Goal: Information Seeking & Learning: Learn about a topic

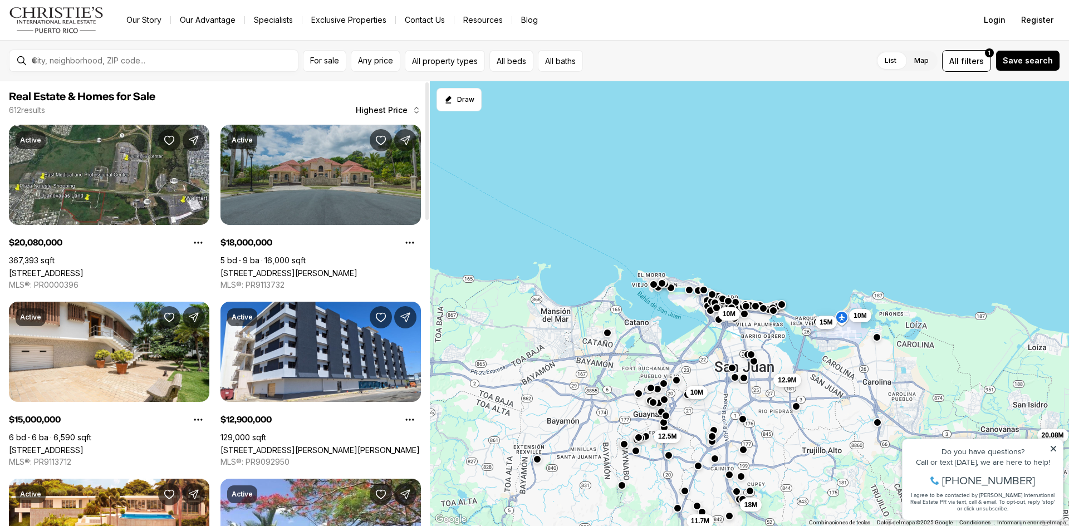
click at [346, 268] on link "[STREET_ADDRESS][PERSON_NAME]" at bounding box center [289, 272] width 137 height 9
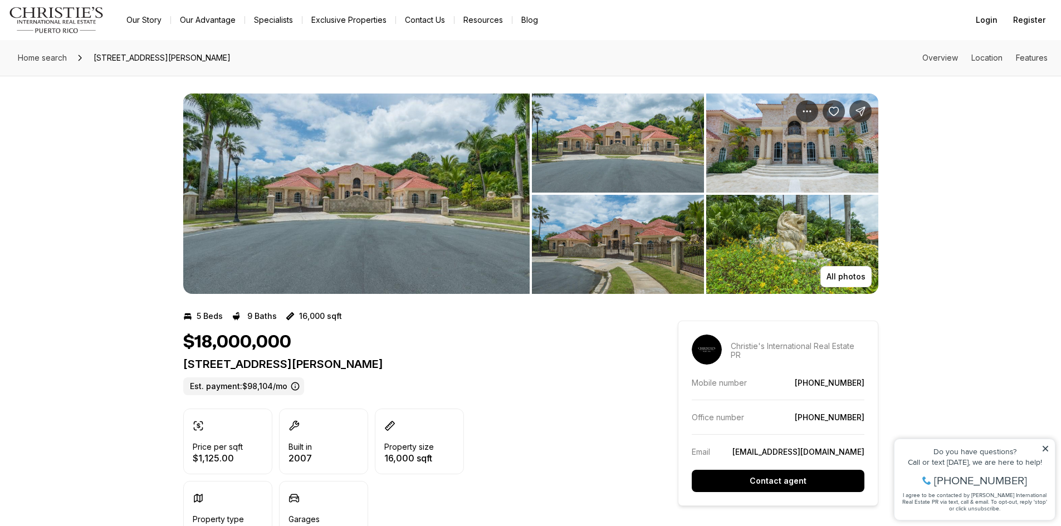
click at [432, 203] on img "View image gallery" at bounding box center [356, 194] width 346 height 200
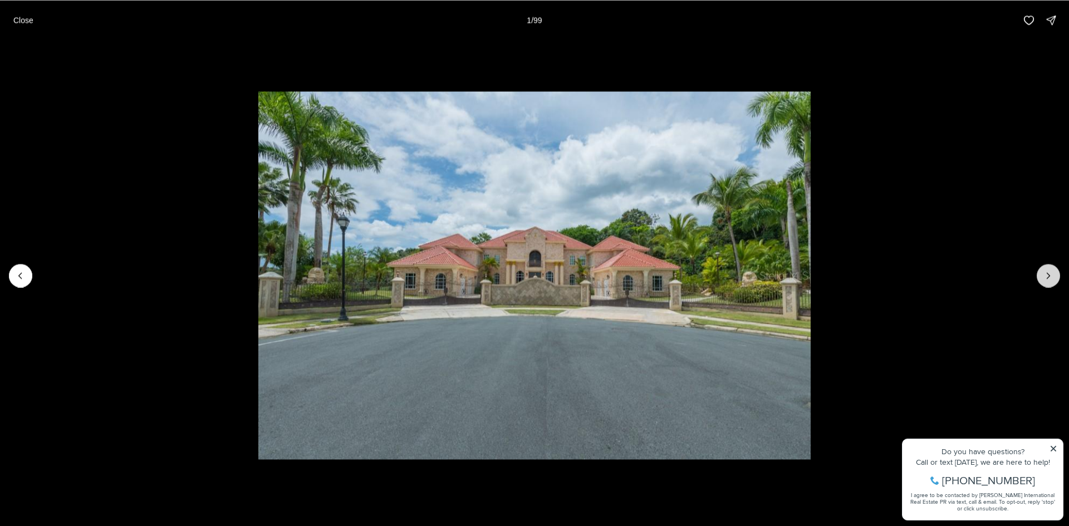
click at [1047, 275] on icon "Next slide" at bounding box center [1048, 275] width 11 height 11
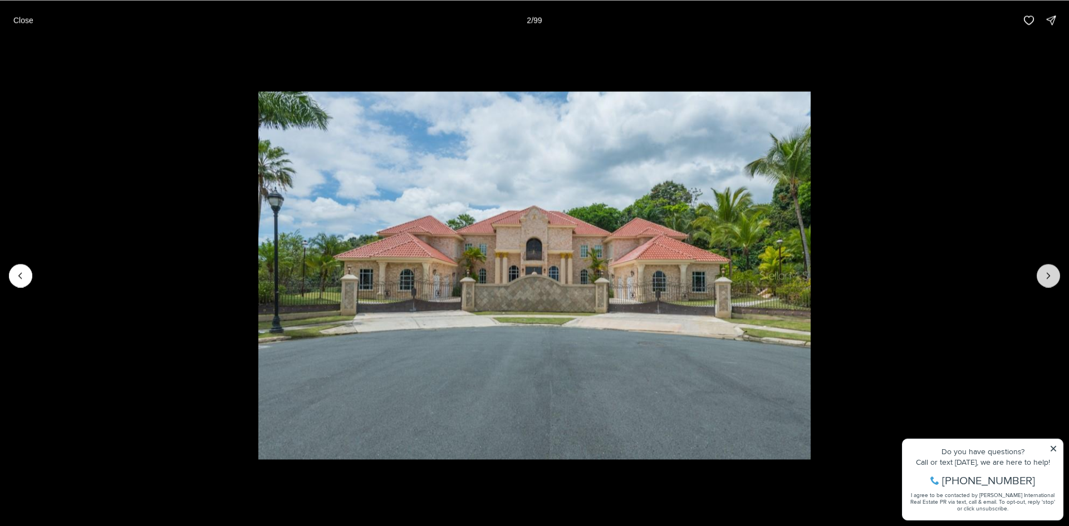
click at [1046, 275] on icon "Next slide" at bounding box center [1048, 275] width 11 height 11
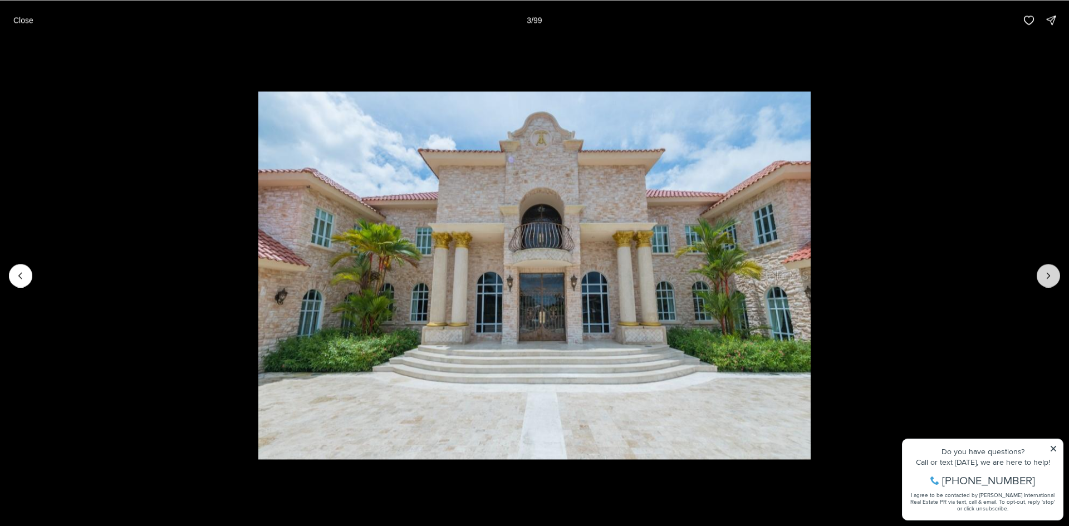
click at [1046, 275] on icon "Next slide" at bounding box center [1048, 275] width 11 height 11
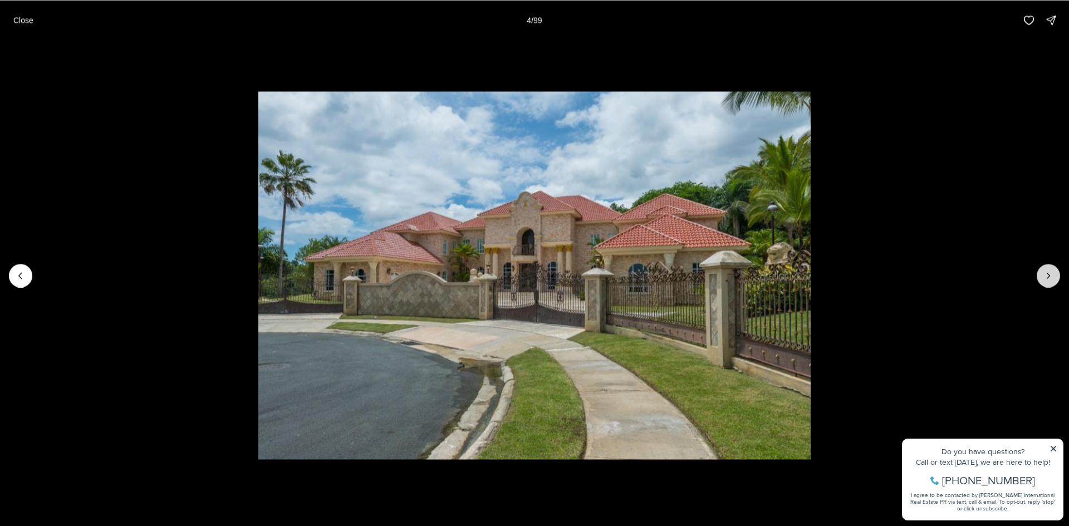
click at [1046, 275] on icon "Next slide" at bounding box center [1048, 275] width 11 height 11
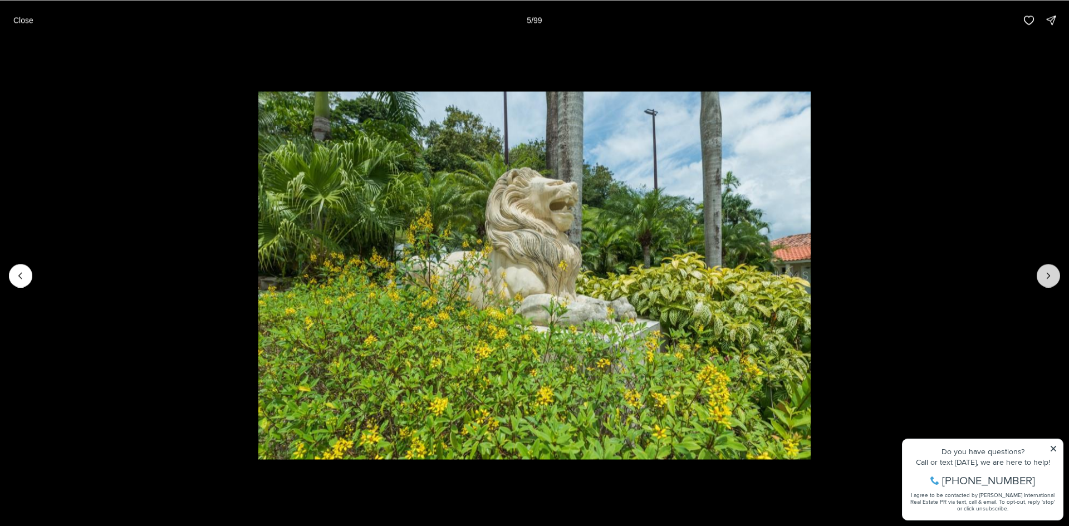
click at [1046, 275] on icon "Next slide" at bounding box center [1048, 275] width 11 height 11
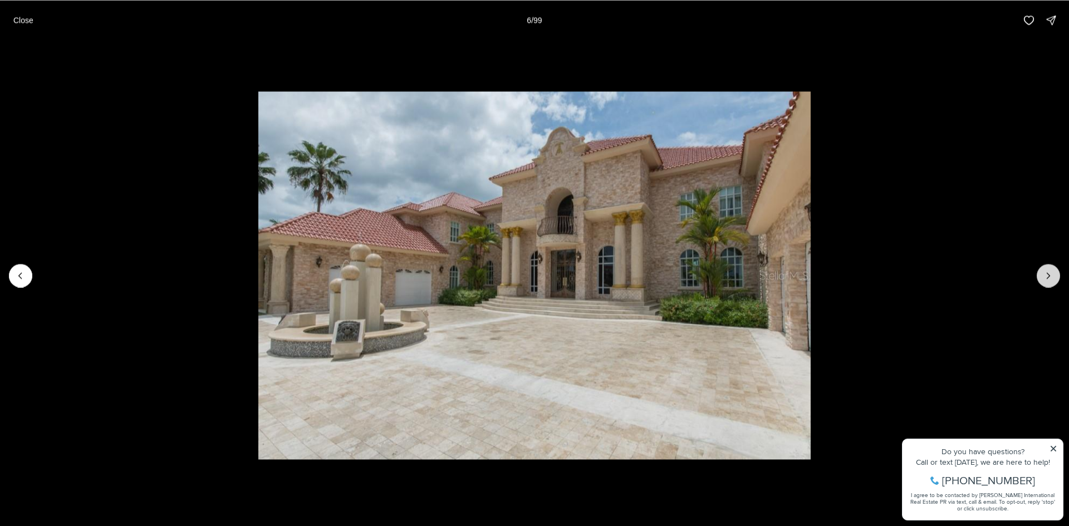
click at [1046, 275] on icon "Next slide" at bounding box center [1048, 275] width 11 height 11
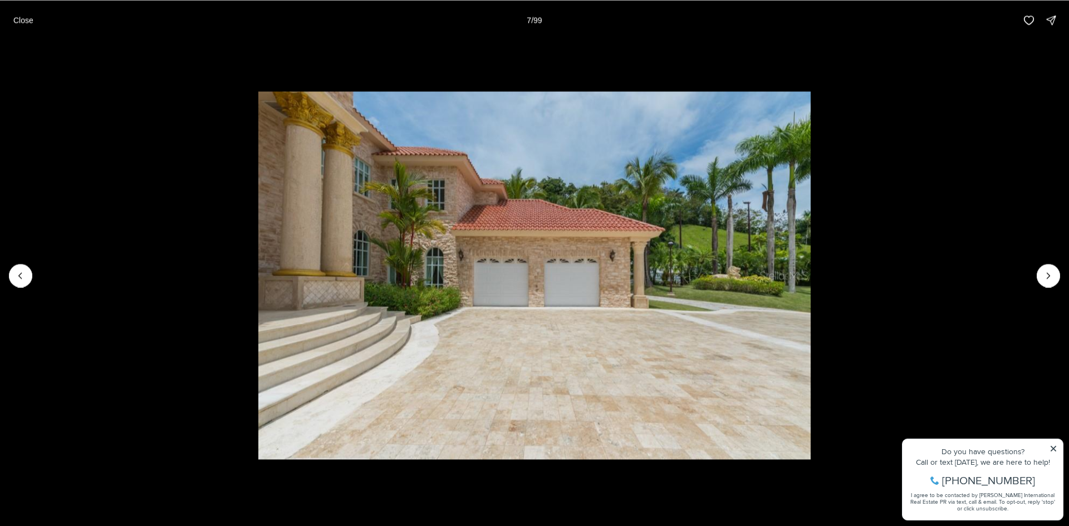
drag, startPoint x: 525, startPoint y: 552, endPoint x: 175, endPoint y: 552, distance: 349.7
click at [1048, 275] on icon "Next slide" at bounding box center [1048, 275] width 11 height 11
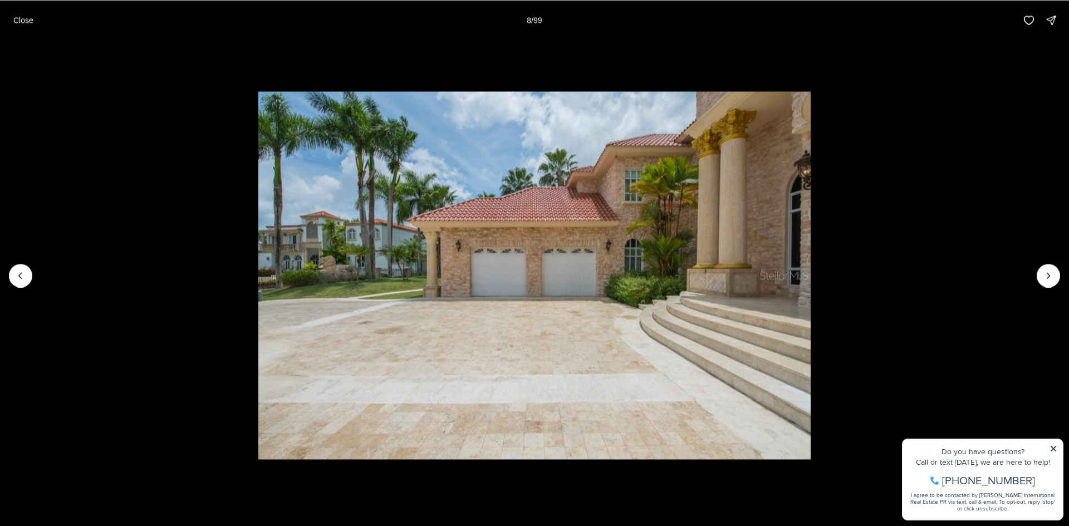
click at [1034, 283] on li "8 of 99" at bounding box center [534, 275] width 1069 height 471
click at [1046, 271] on icon "Next slide" at bounding box center [1048, 275] width 11 height 11
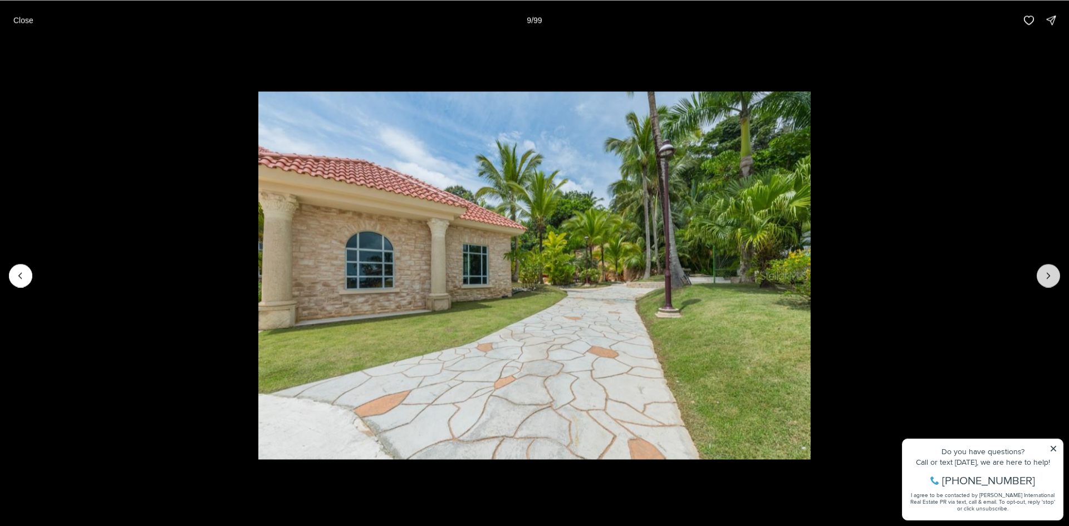
click at [1046, 271] on icon "Next slide" at bounding box center [1048, 275] width 11 height 11
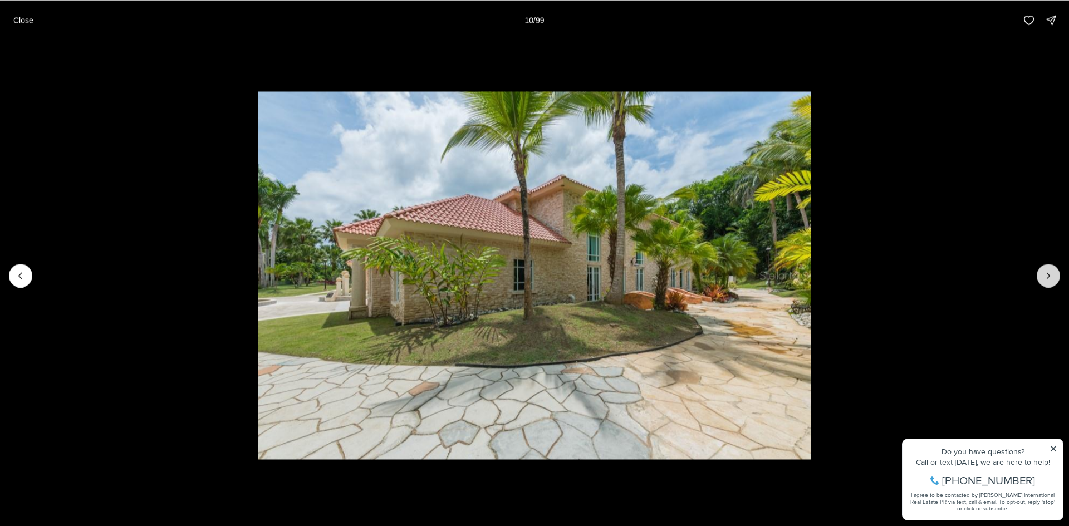
click at [1046, 271] on icon "Next slide" at bounding box center [1048, 275] width 11 height 11
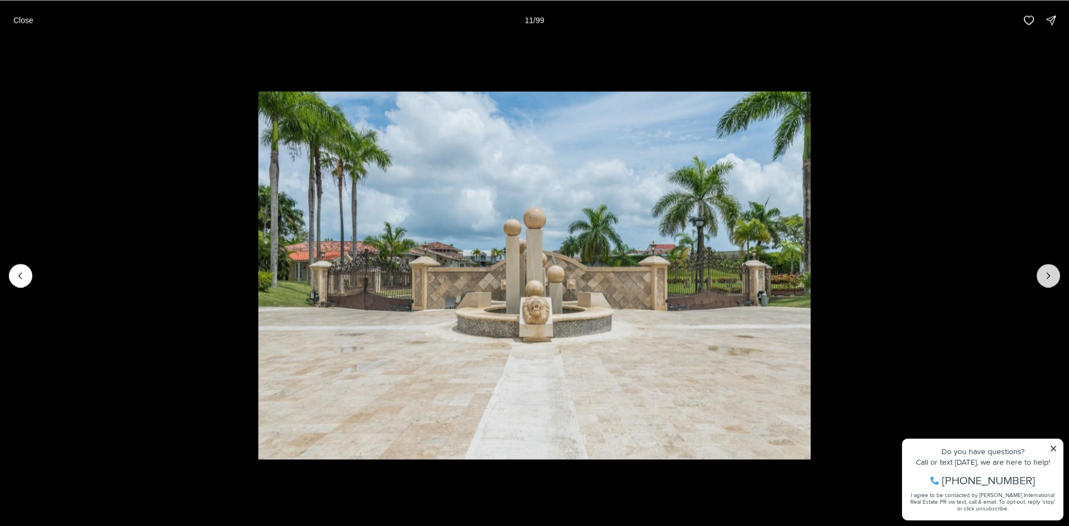
click at [1054, 272] on button "Next slide" at bounding box center [1048, 275] width 23 height 23
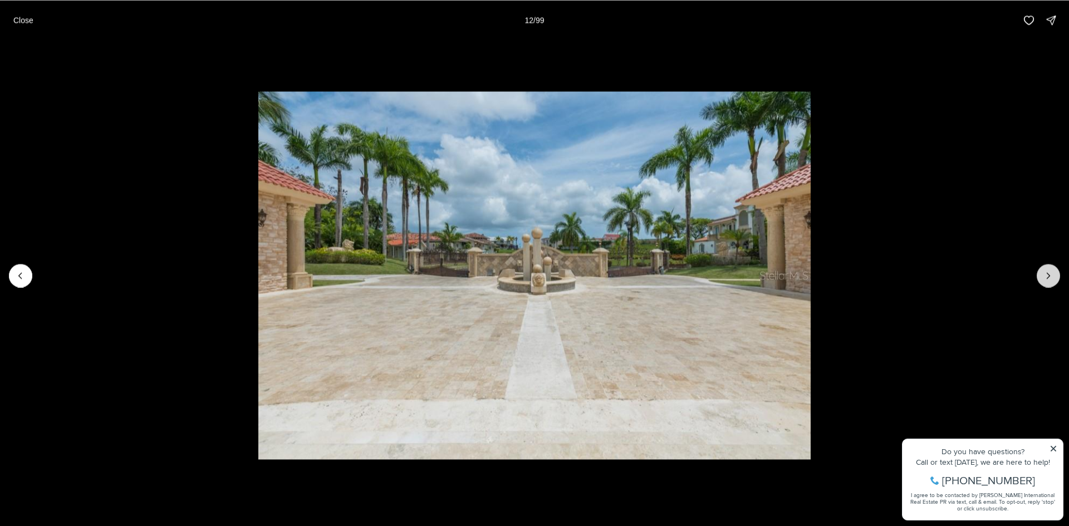
click at [1054, 272] on button "Next slide" at bounding box center [1048, 275] width 23 height 23
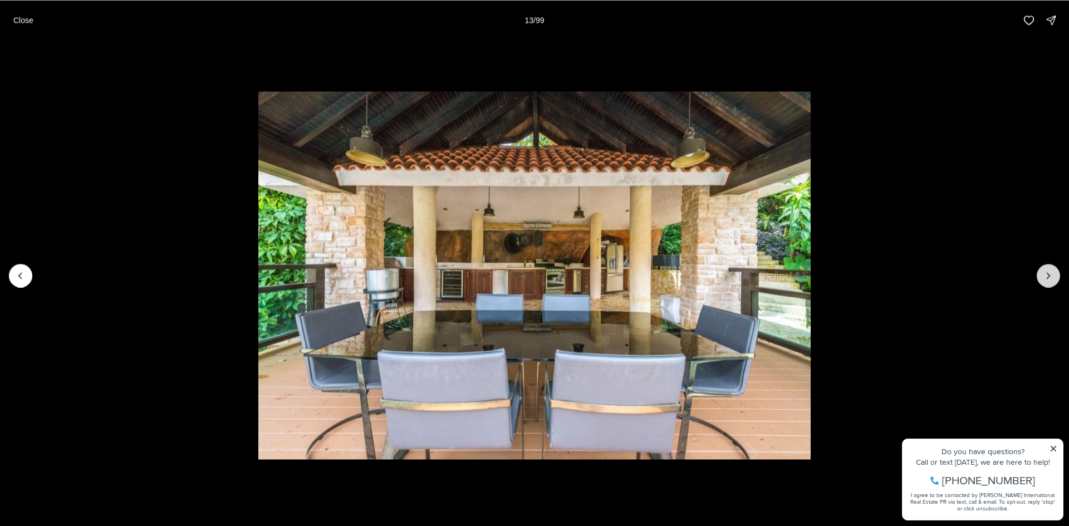
click at [1054, 272] on button "Next slide" at bounding box center [1048, 275] width 23 height 23
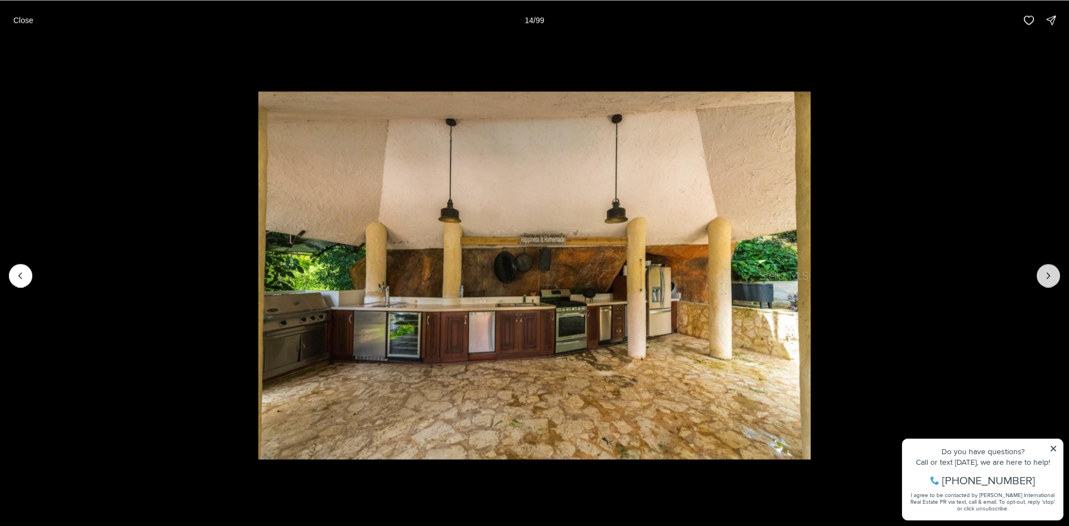
click at [1052, 272] on icon "Next slide" at bounding box center [1048, 275] width 11 height 11
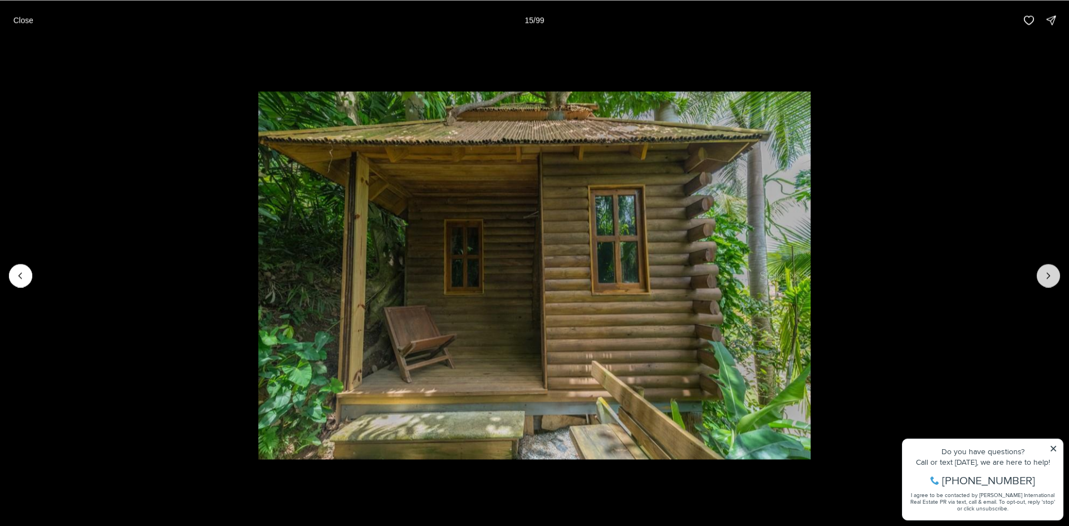
click at [1051, 272] on icon "Next slide" at bounding box center [1048, 275] width 11 height 11
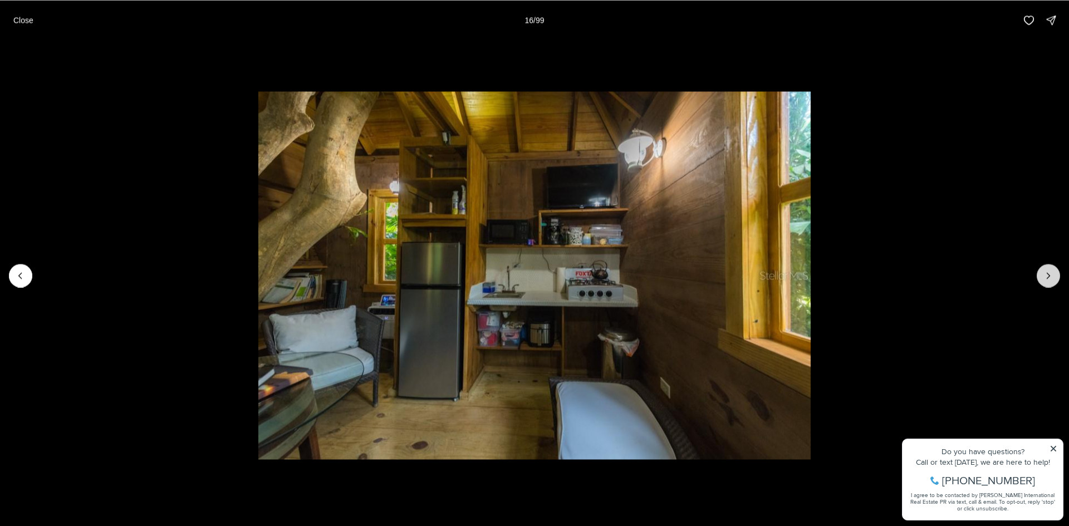
click at [1050, 272] on icon "Next slide" at bounding box center [1048, 275] width 11 height 11
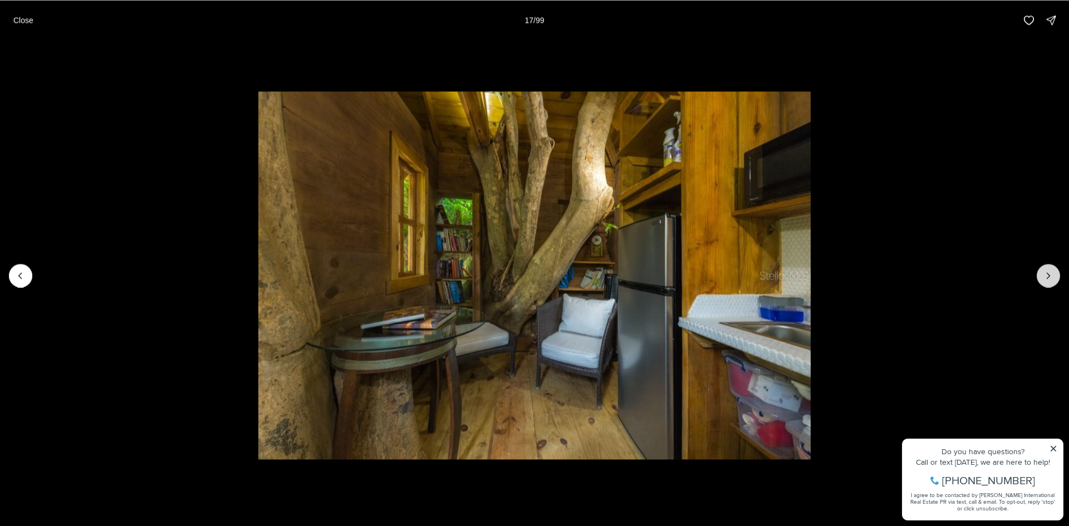
click at [1049, 271] on icon "Next slide" at bounding box center [1048, 275] width 11 height 11
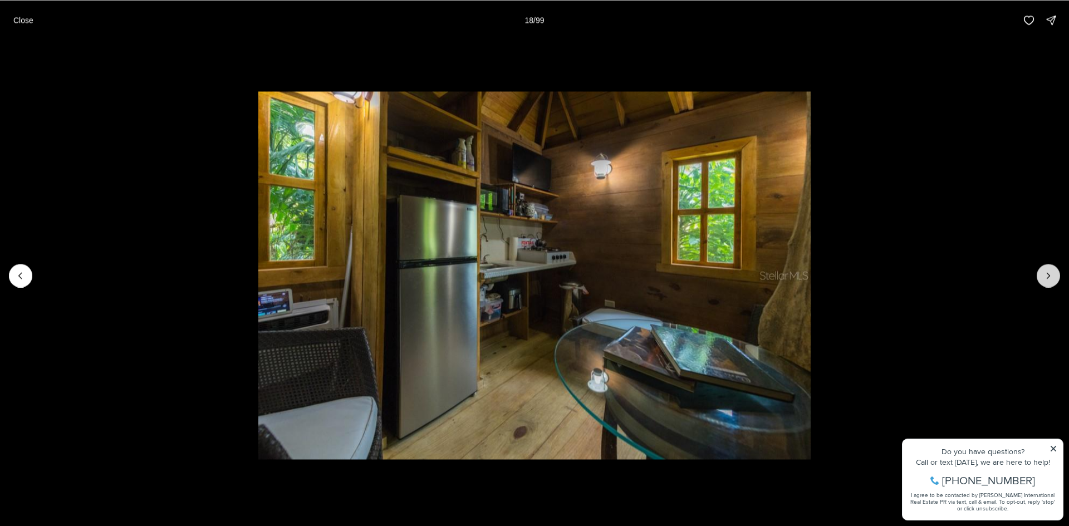
click at [1043, 275] on icon "Next slide" at bounding box center [1048, 275] width 11 height 11
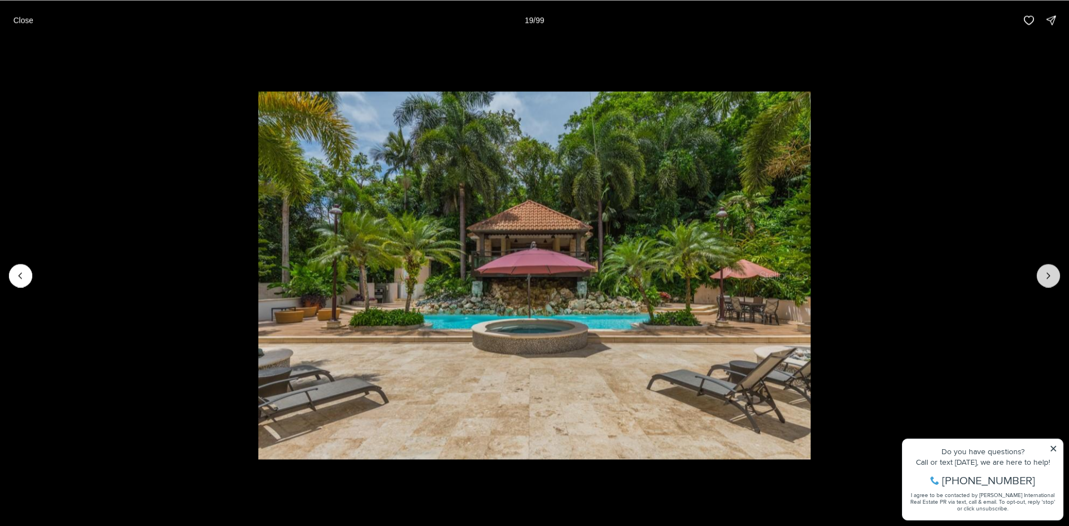
click at [1043, 275] on icon "Next slide" at bounding box center [1048, 275] width 11 height 11
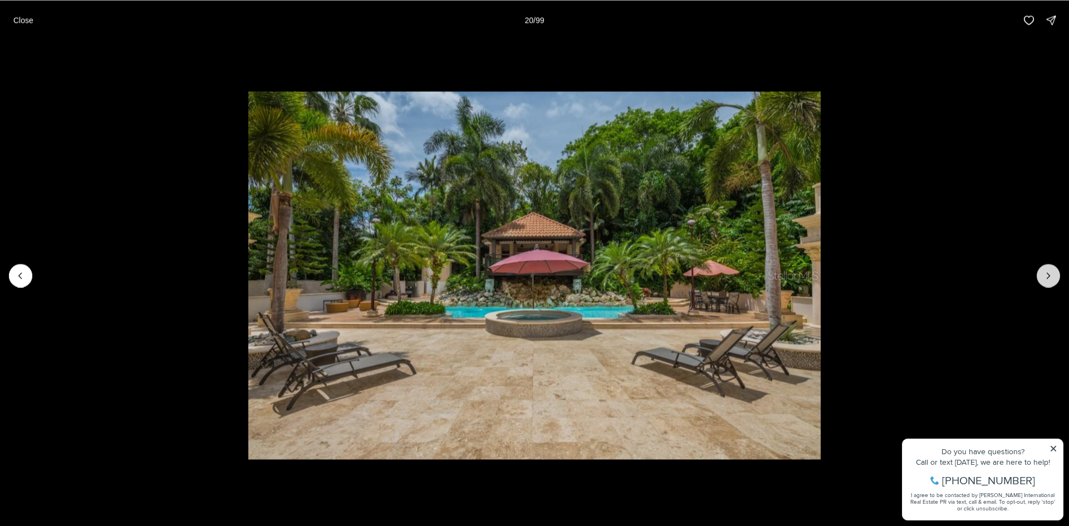
click at [1043, 275] on icon "Next slide" at bounding box center [1048, 275] width 11 height 11
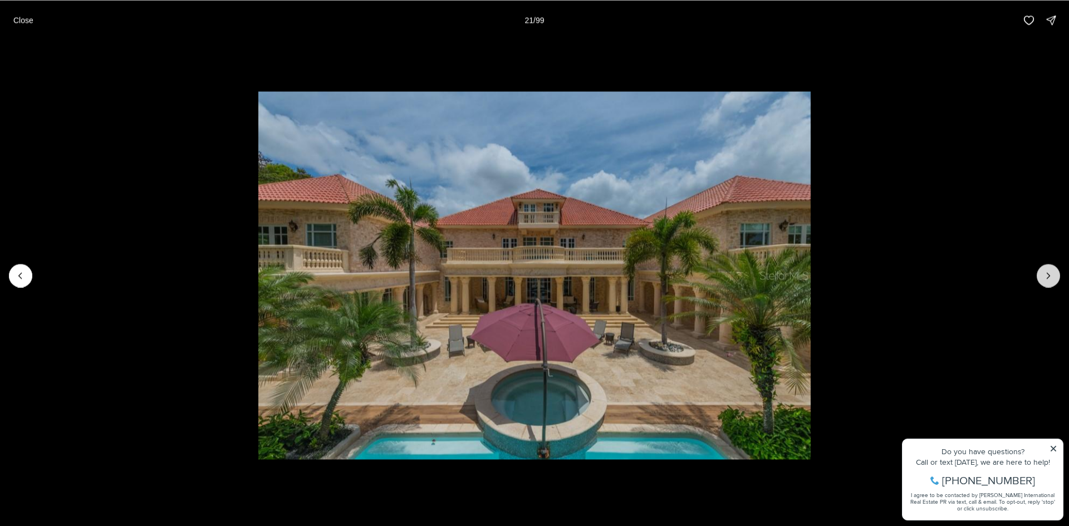
click at [1043, 274] on icon "Next slide" at bounding box center [1048, 275] width 11 height 11
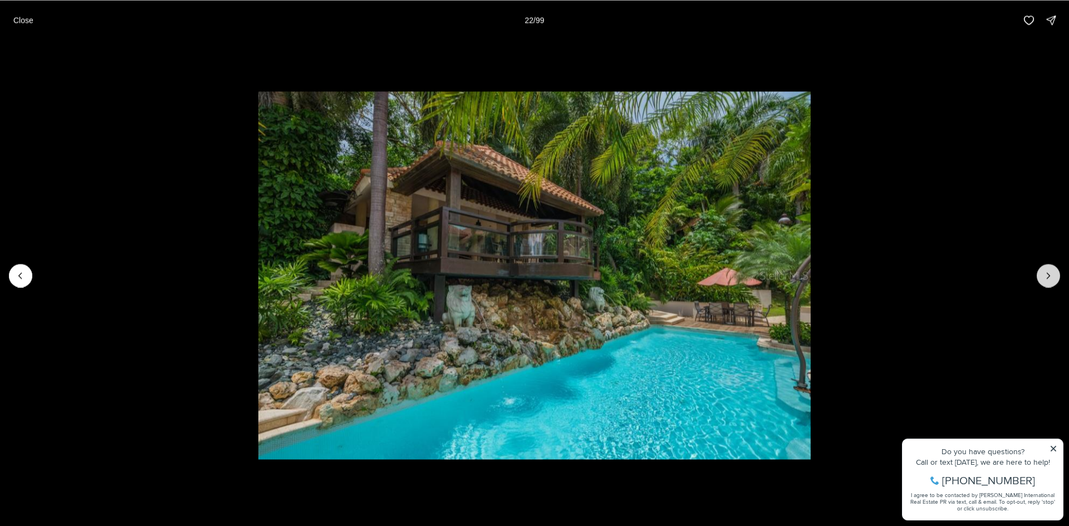
click at [1043, 274] on icon "Next slide" at bounding box center [1048, 275] width 11 height 11
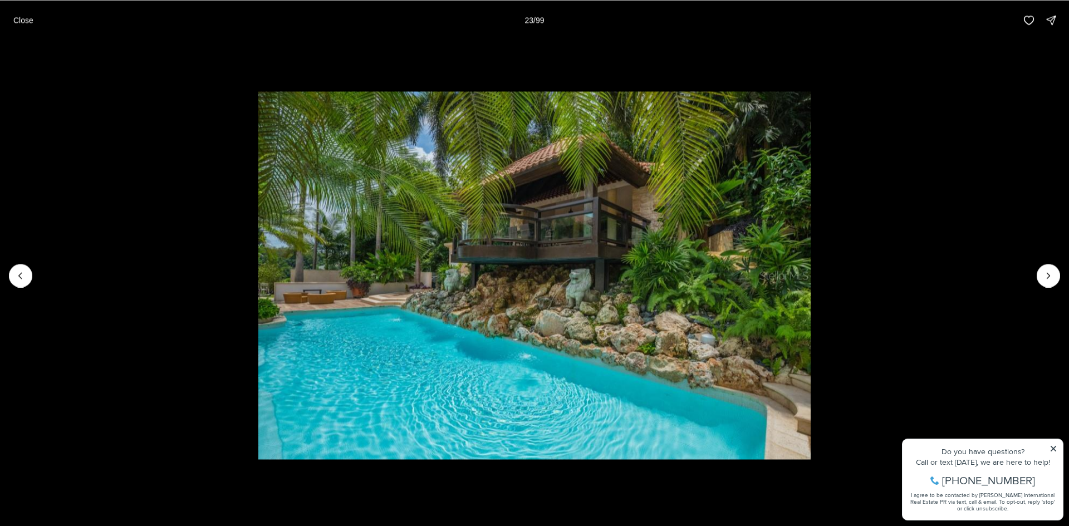
click at [1055, 265] on li "23 of 99" at bounding box center [534, 275] width 1069 height 471
click at [1055, 276] on button "Next slide" at bounding box center [1048, 275] width 23 height 23
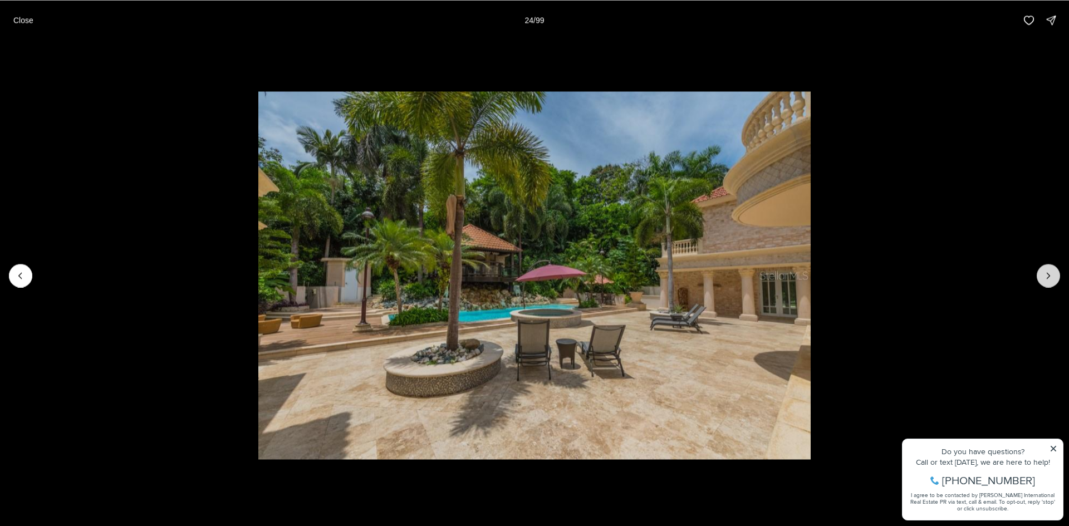
click at [1055, 276] on button "Next slide" at bounding box center [1048, 275] width 23 height 23
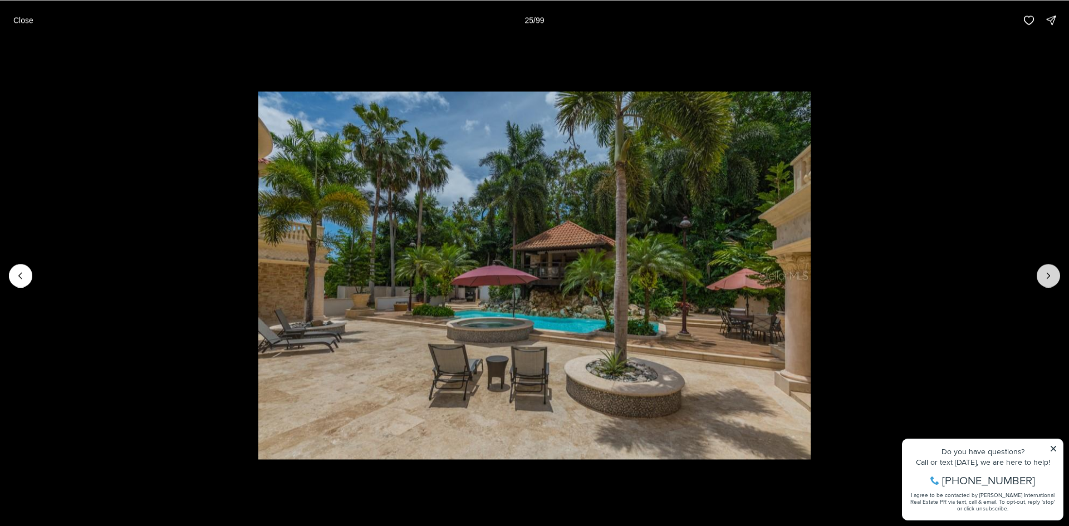
click at [1055, 276] on button "Next slide" at bounding box center [1048, 275] width 23 height 23
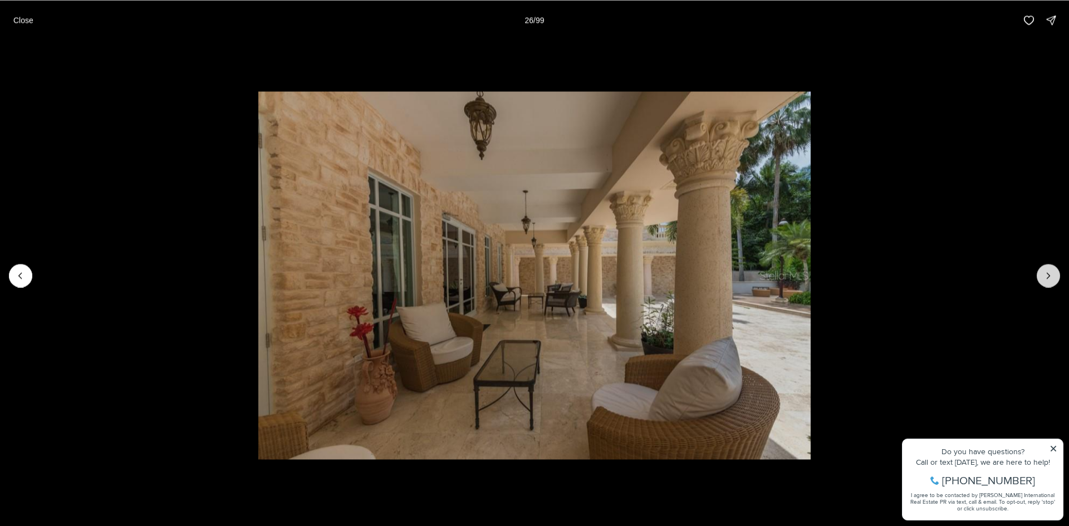
click at [1055, 276] on button "Next slide" at bounding box center [1048, 275] width 23 height 23
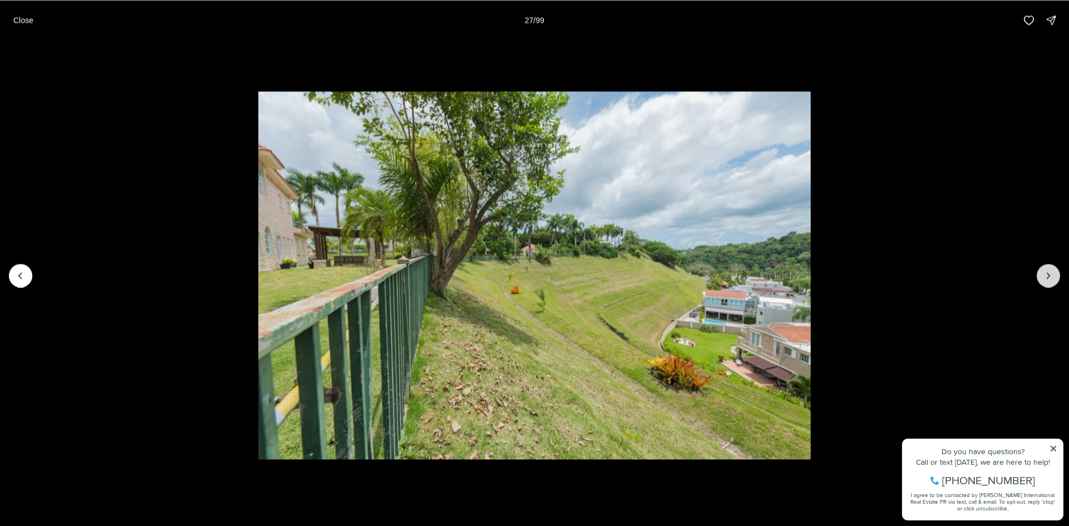
click at [1055, 277] on button "Next slide" at bounding box center [1048, 275] width 23 height 23
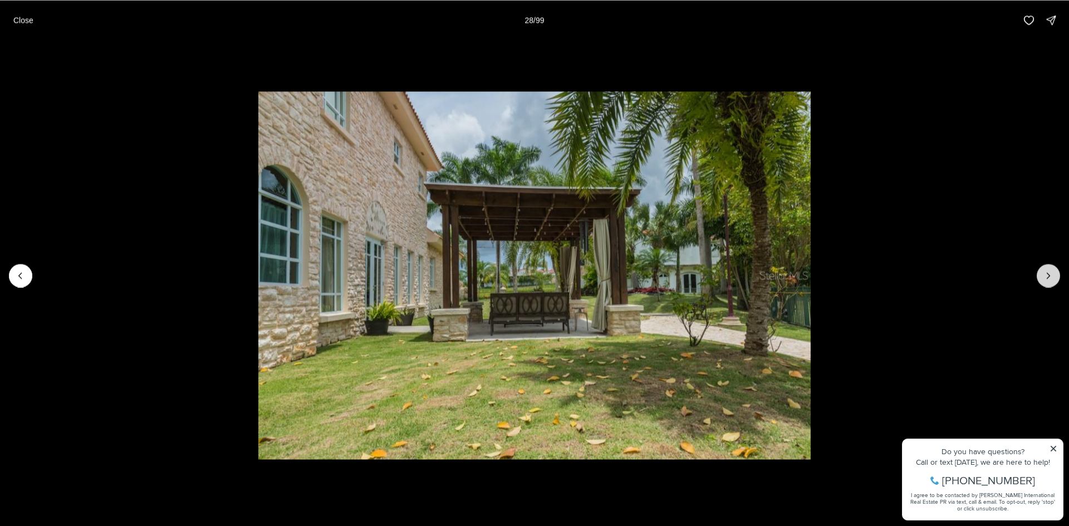
click at [1055, 277] on button "Next slide" at bounding box center [1048, 275] width 23 height 23
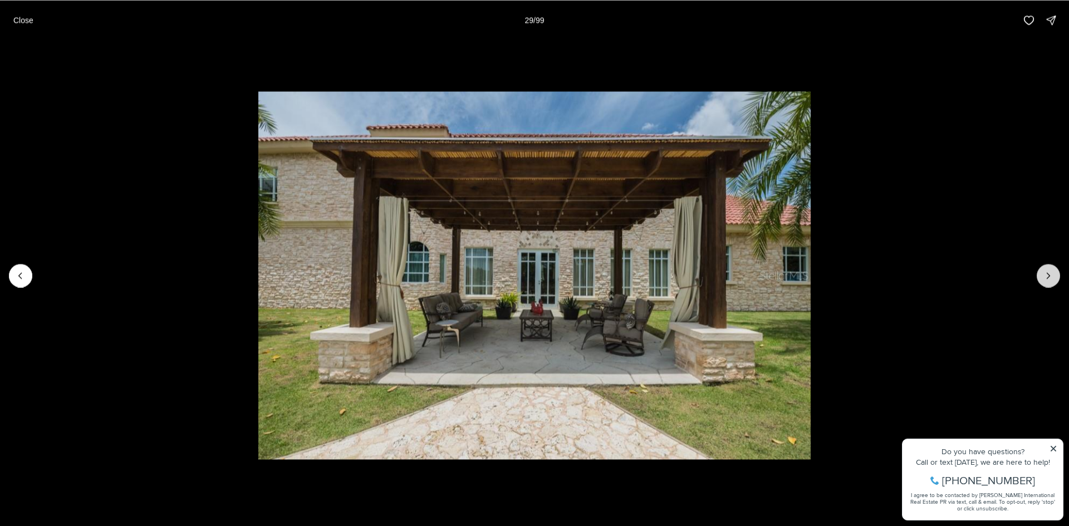
click at [1055, 277] on button "Next slide" at bounding box center [1048, 275] width 23 height 23
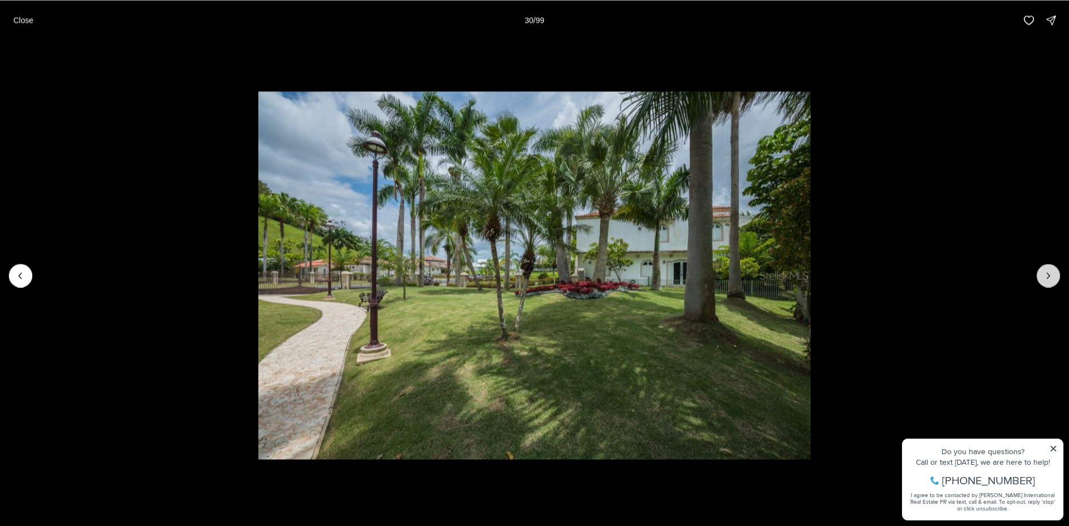
click at [1055, 277] on button "Next slide" at bounding box center [1048, 275] width 23 height 23
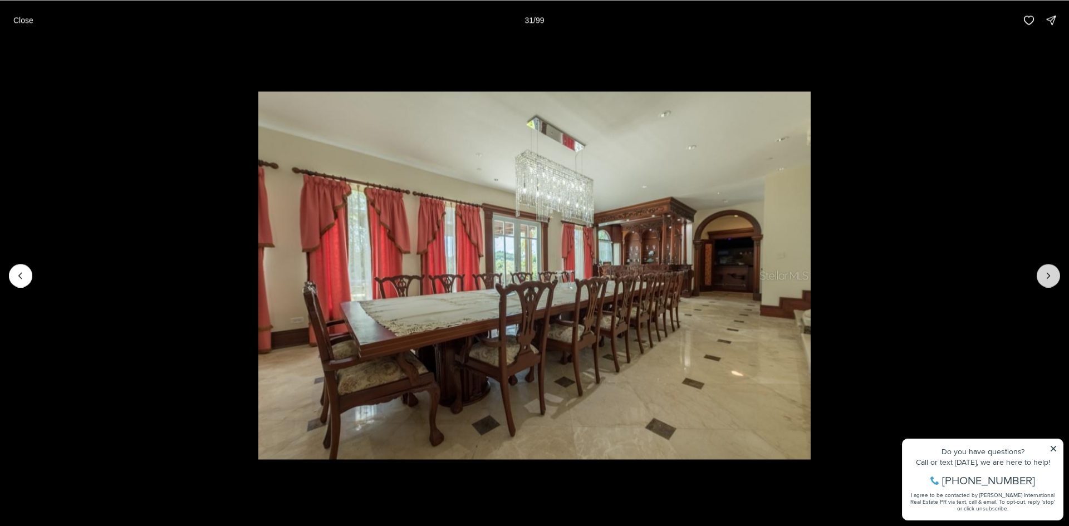
click at [1055, 277] on button "Next slide" at bounding box center [1048, 275] width 23 height 23
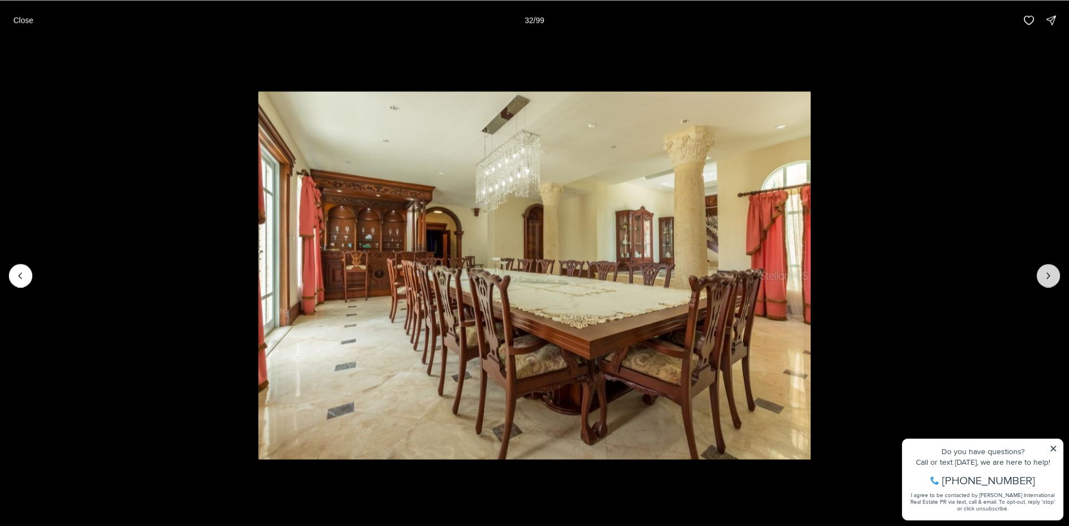
click at [1055, 277] on button "Next slide" at bounding box center [1048, 275] width 23 height 23
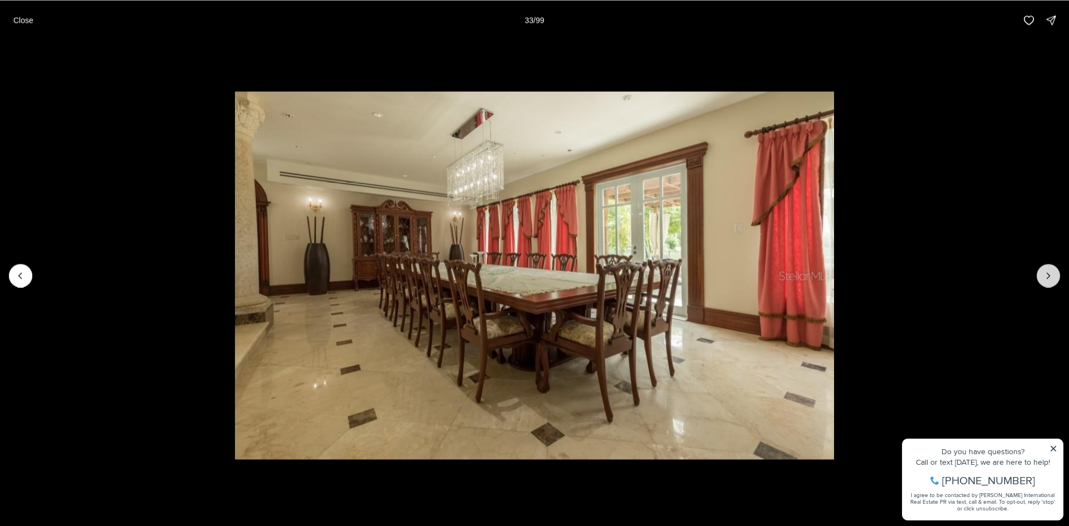
click at [1055, 277] on button "Next slide" at bounding box center [1048, 275] width 23 height 23
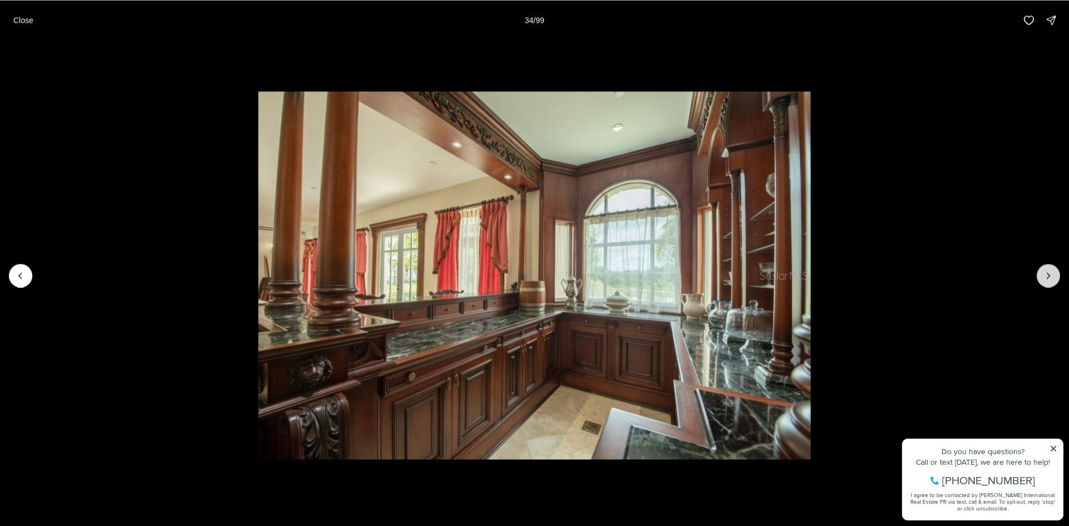
click at [1053, 280] on icon "Next slide" at bounding box center [1048, 275] width 11 height 11
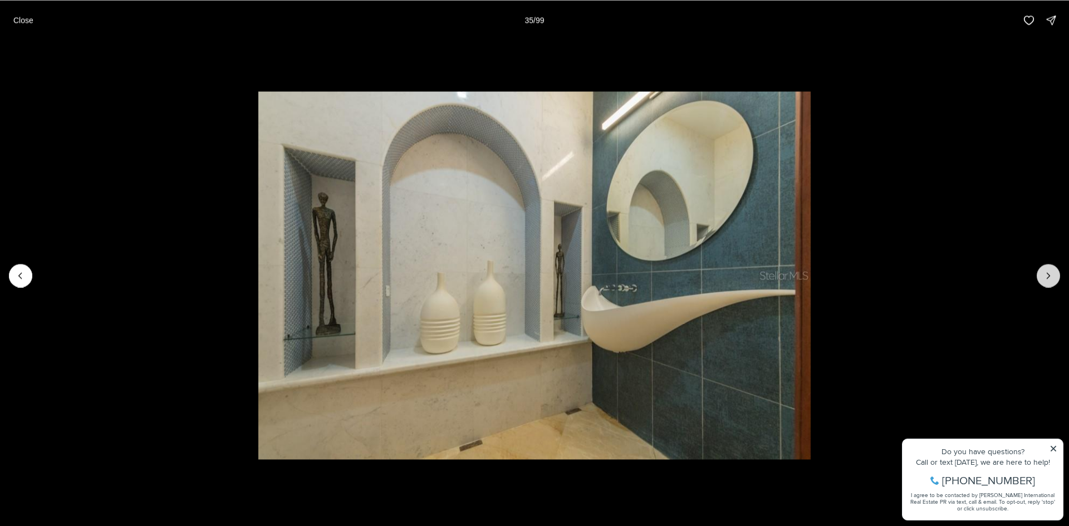
click at [1053, 280] on icon "Next slide" at bounding box center [1048, 275] width 11 height 11
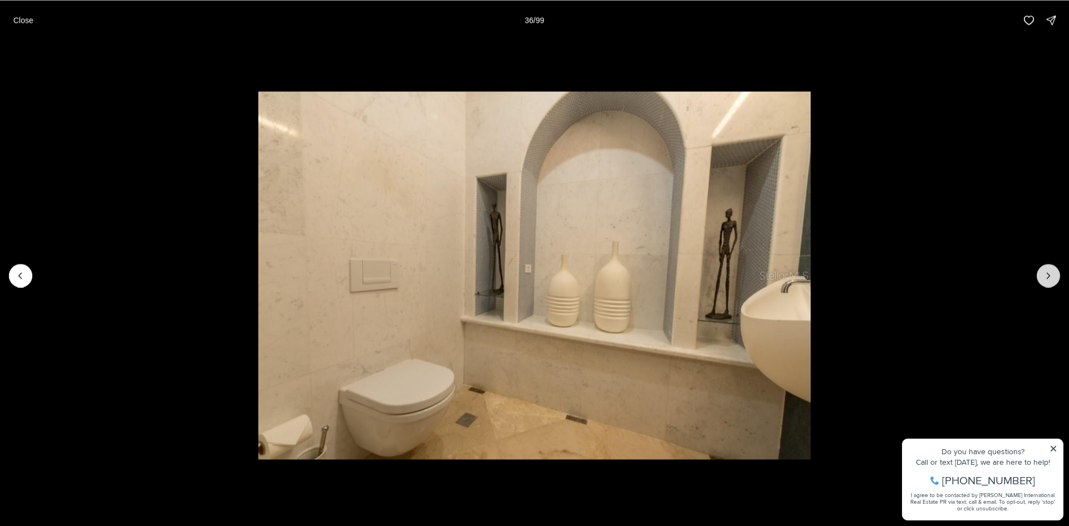
click at [1053, 280] on icon "Next slide" at bounding box center [1048, 275] width 11 height 11
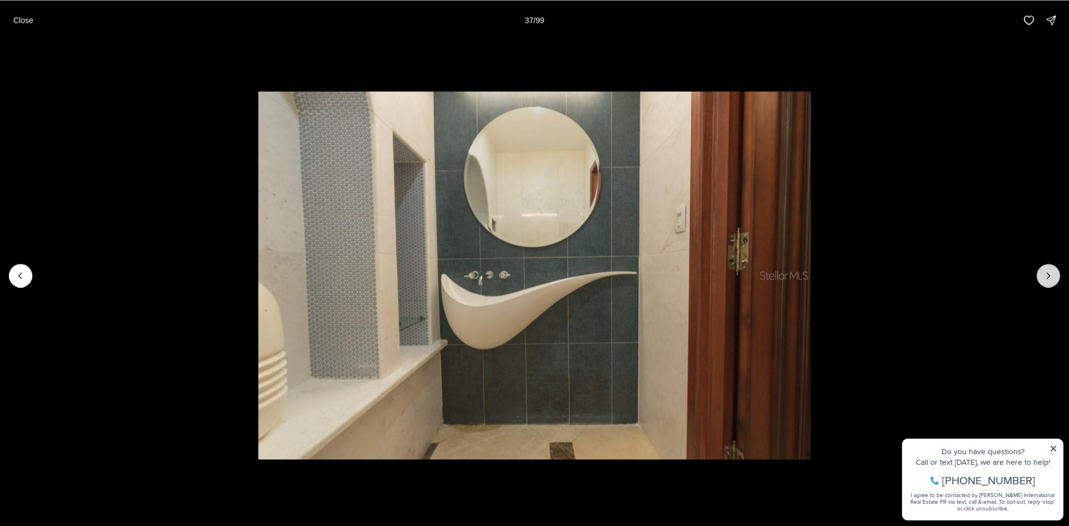
click at [1053, 280] on icon "Next slide" at bounding box center [1048, 275] width 11 height 11
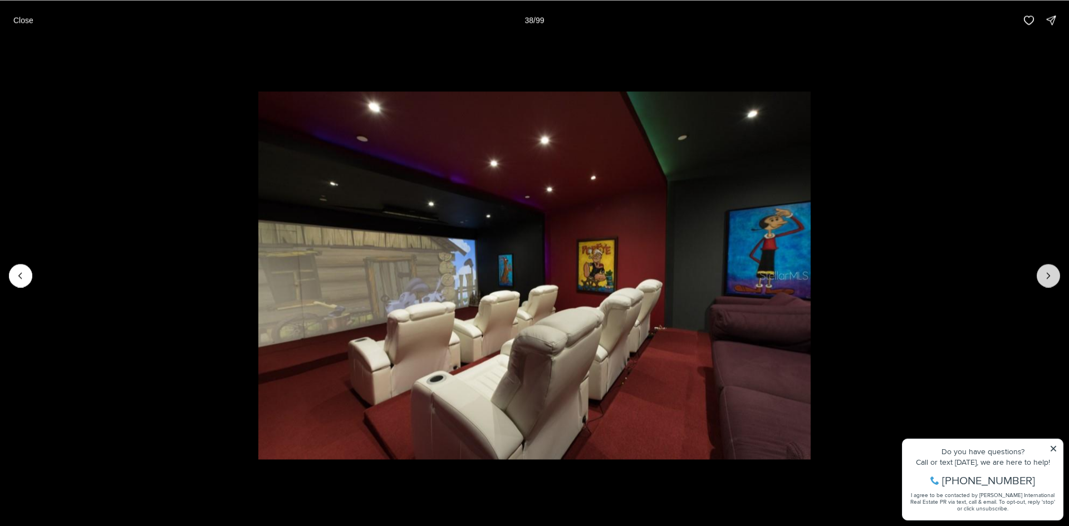
click at [1053, 280] on icon "Next slide" at bounding box center [1048, 275] width 11 height 11
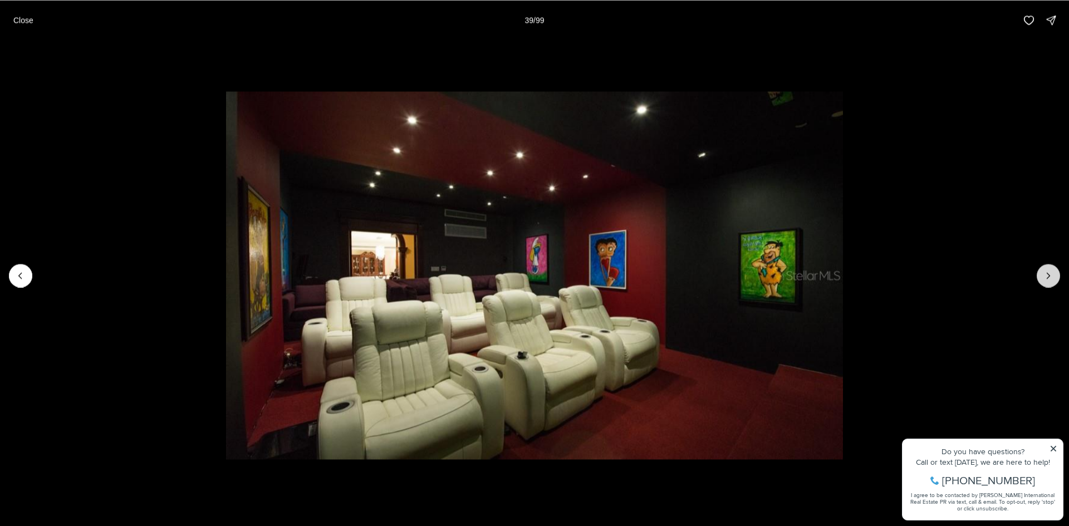
click at [1049, 278] on icon "Next slide" at bounding box center [1048, 275] width 11 height 11
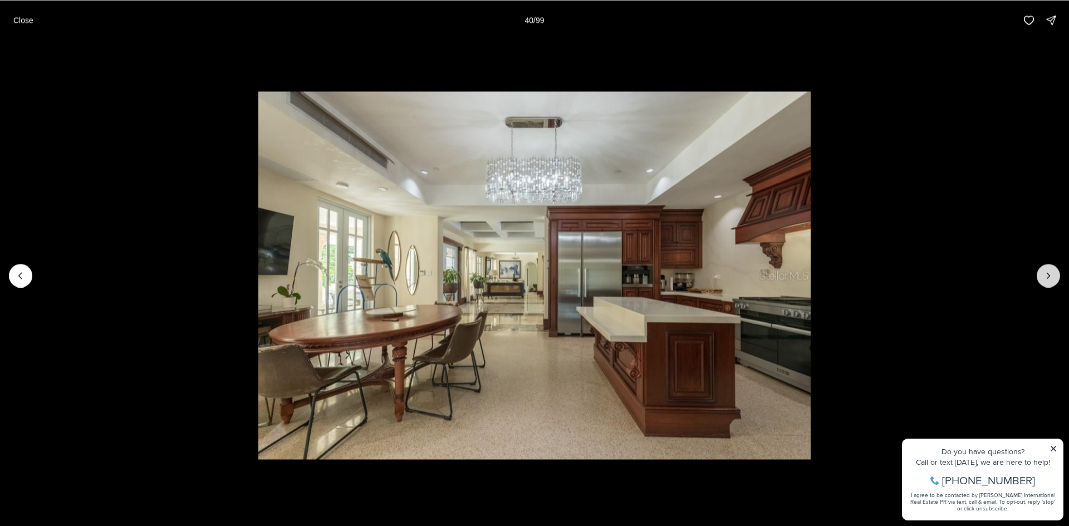
click at [1049, 278] on icon "Next slide" at bounding box center [1048, 275] width 11 height 11
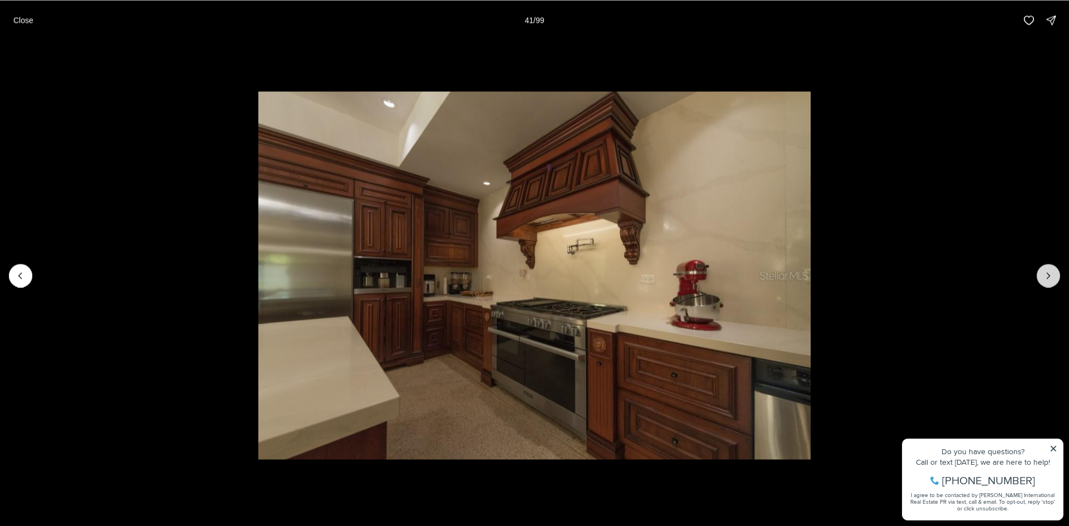
click at [1049, 278] on icon "Next slide" at bounding box center [1048, 275] width 11 height 11
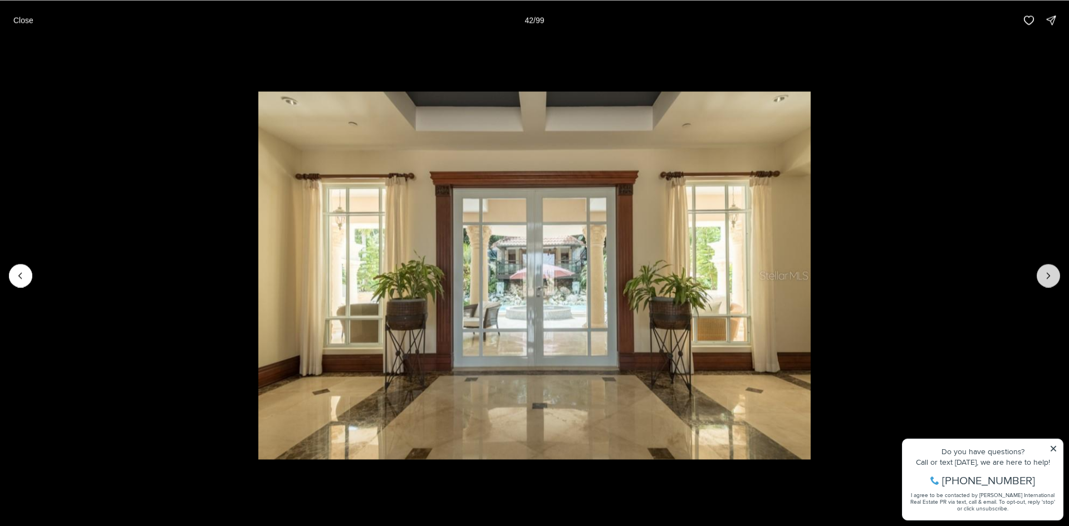
click at [1049, 278] on icon "Next slide" at bounding box center [1048, 275] width 11 height 11
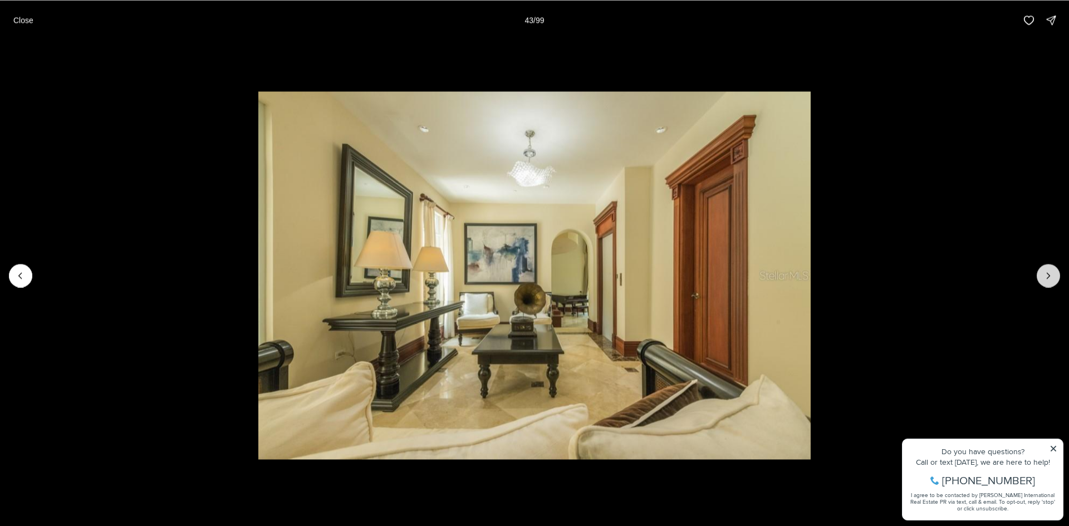
click at [1049, 278] on icon "Next slide" at bounding box center [1048, 275] width 11 height 11
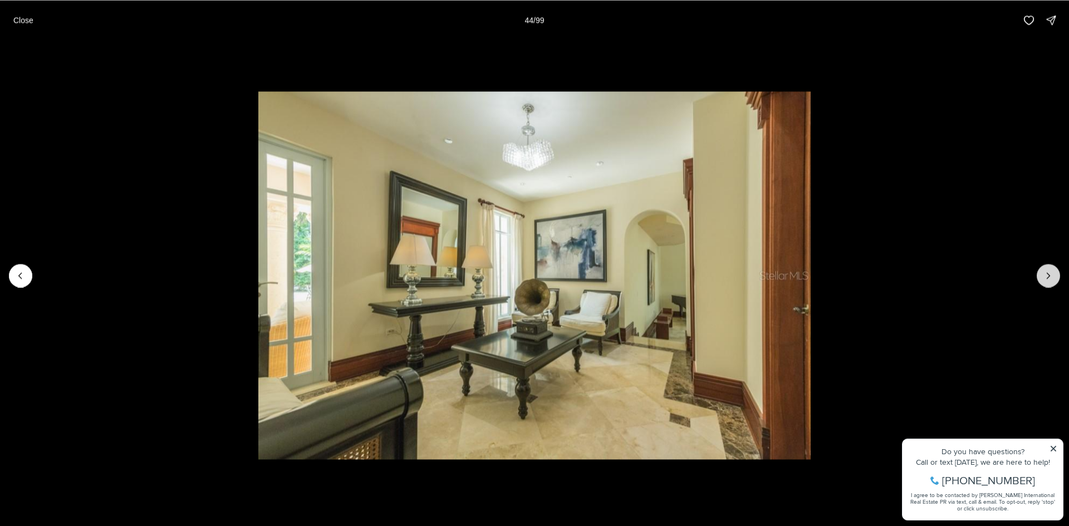
click at [1049, 278] on icon "Next slide" at bounding box center [1048, 275] width 11 height 11
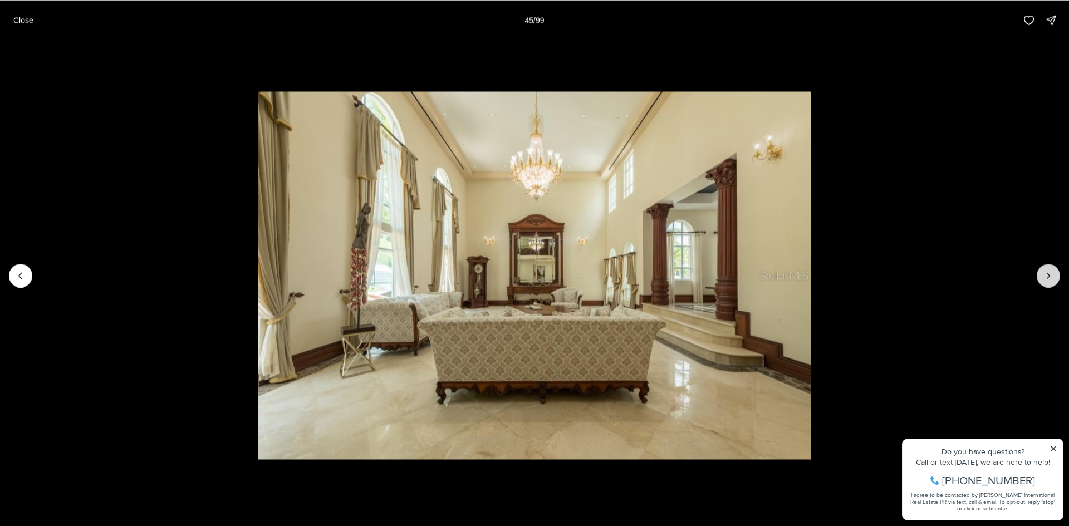
click at [1049, 278] on icon "Next slide" at bounding box center [1048, 275] width 11 height 11
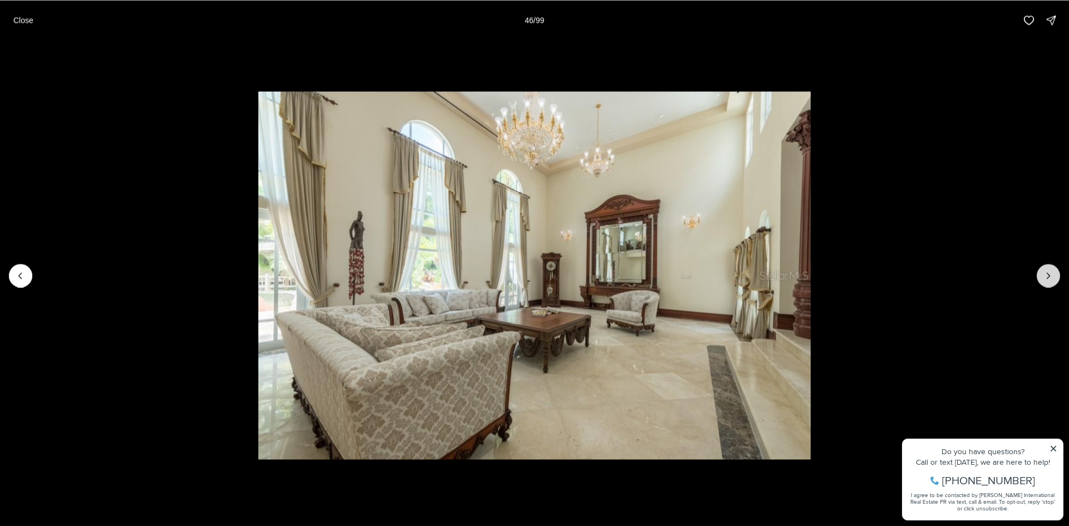
click at [1049, 278] on icon "Next slide" at bounding box center [1048, 275] width 11 height 11
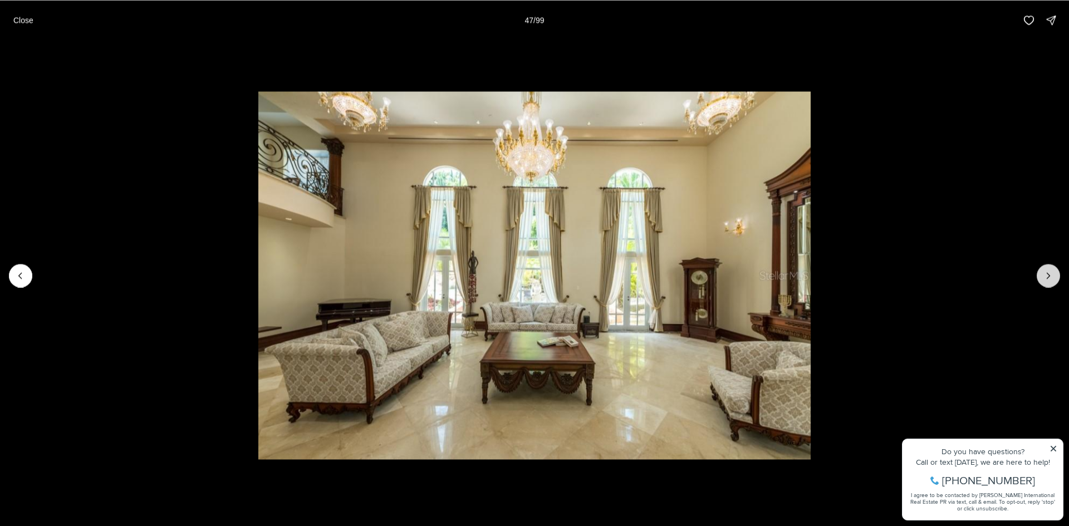
click at [1049, 278] on icon "Next slide" at bounding box center [1048, 275] width 11 height 11
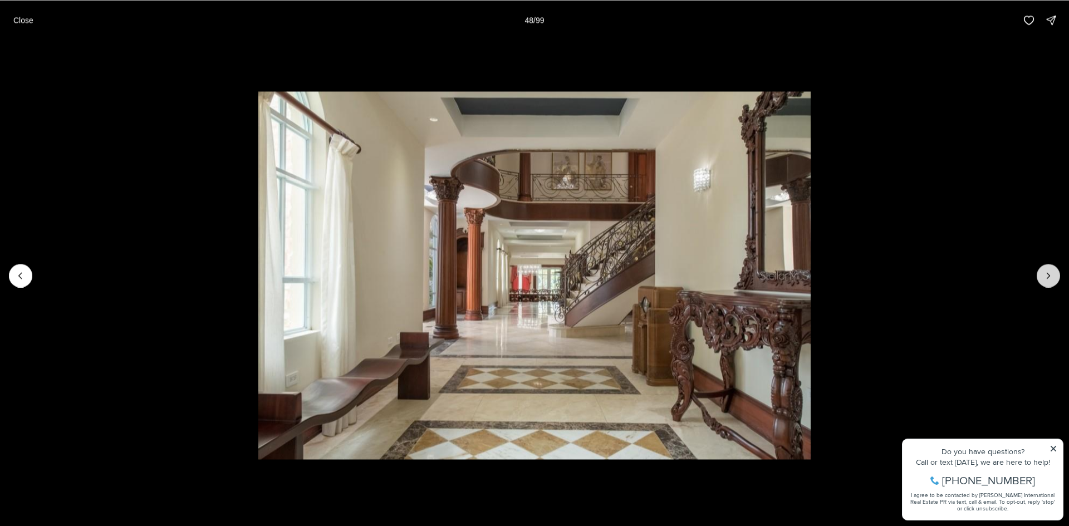
click at [1049, 278] on icon "Next slide" at bounding box center [1048, 275] width 11 height 11
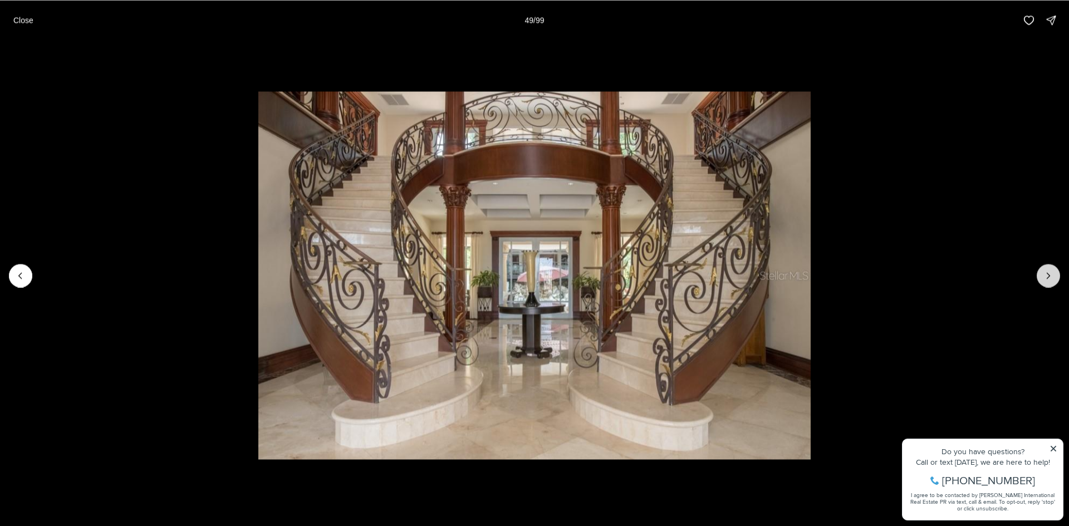
click at [1049, 278] on icon "Next slide" at bounding box center [1048, 275] width 11 height 11
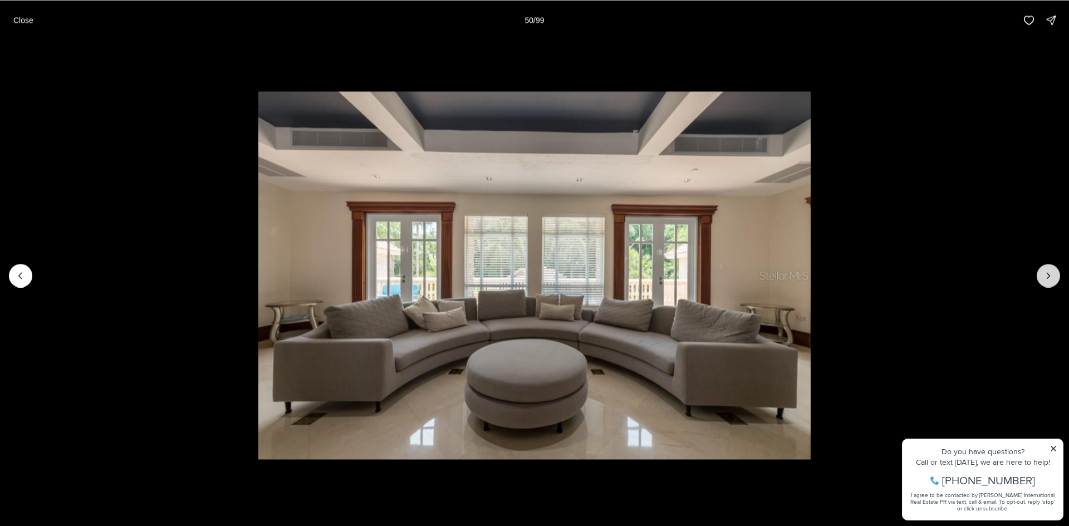
click at [1049, 278] on icon "Next slide" at bounding box center [1048, 275] width 11 height 11
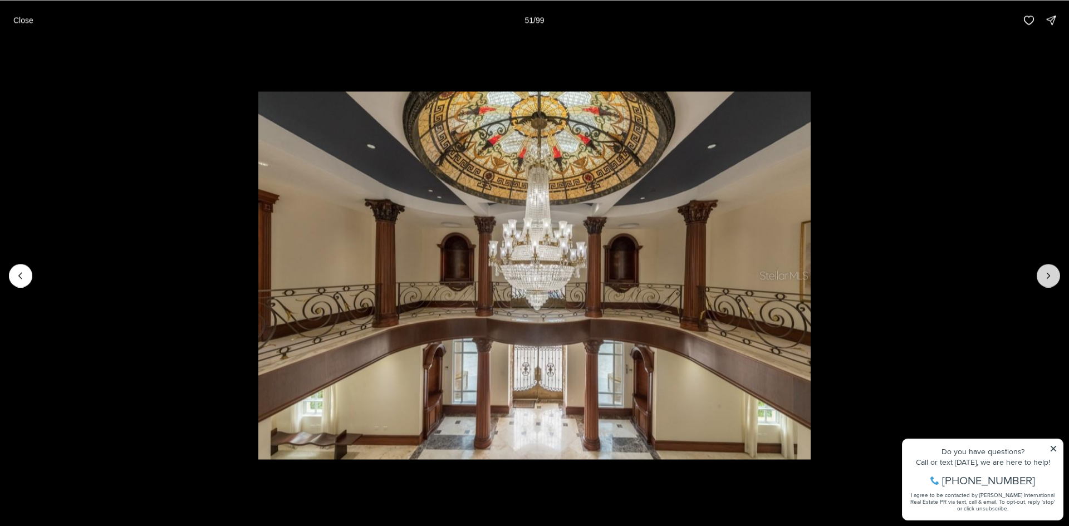
click at [1049, 278] on icon "Next slide" at bounding box center [1048, 275] width 11 height 11
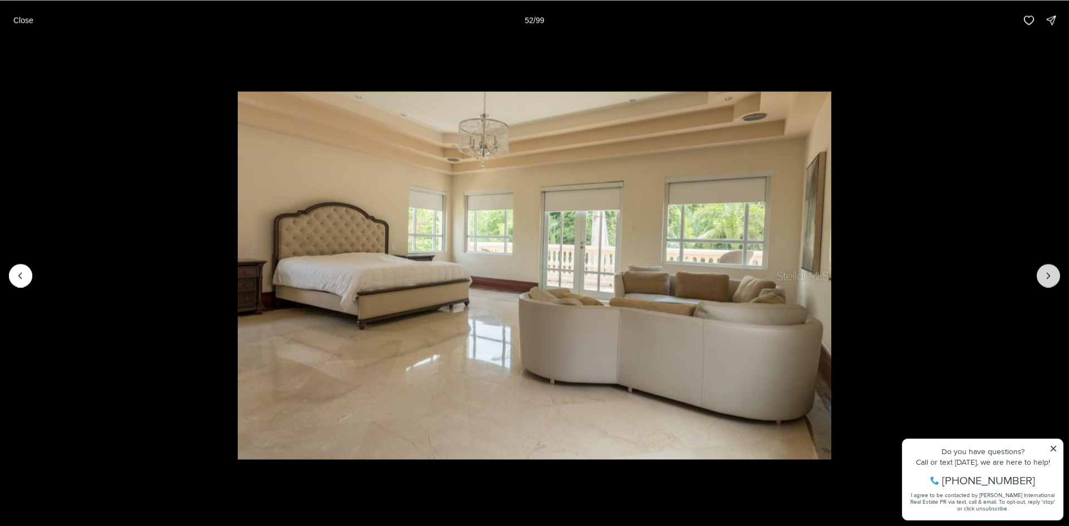
click at [1049, 278] on icon "Next slide" at bounding box center [1048, 275] width 11 height 11
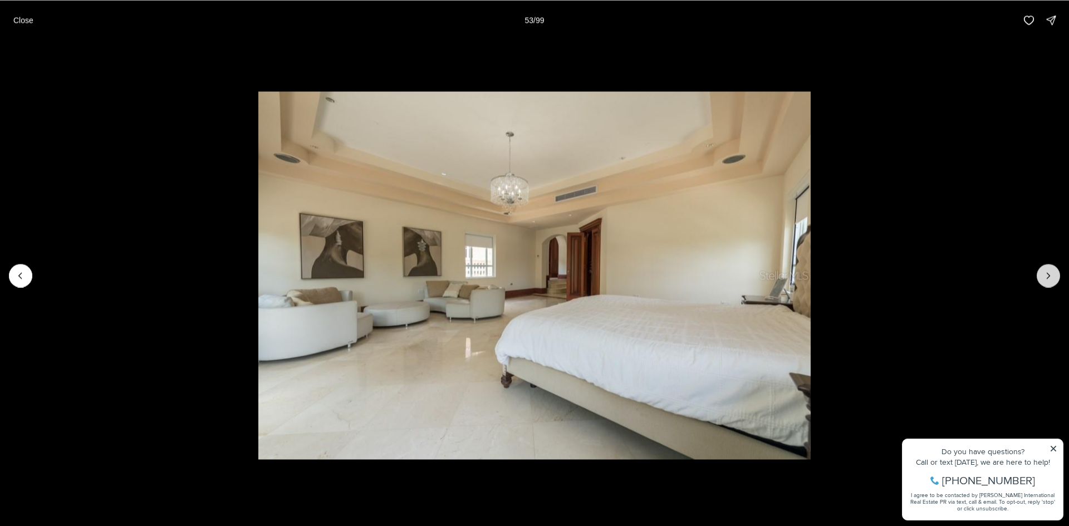
click at [1049, 278] on icon "Next slide" at bounding box center [1048, 275] width 11 height 11
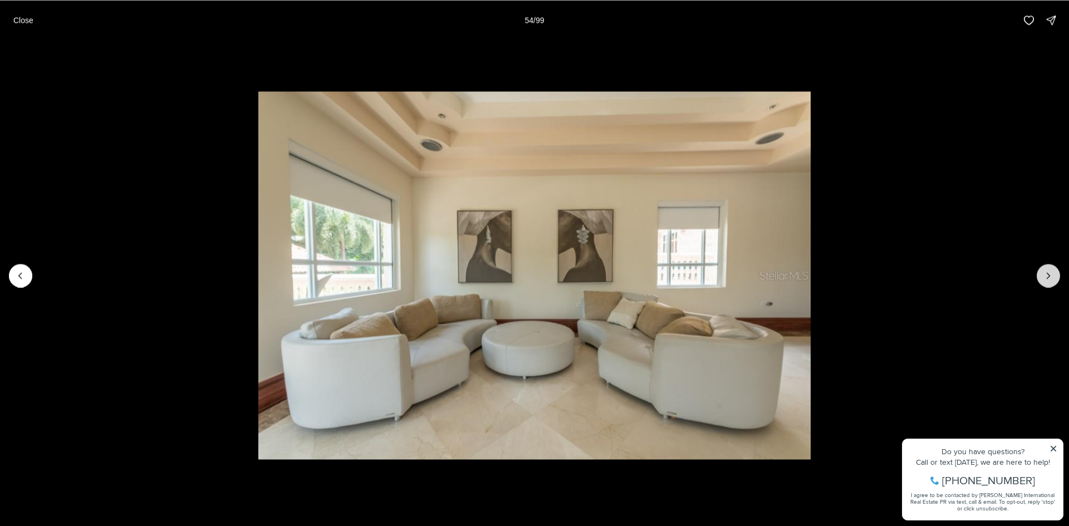
click at [1049, 278] on icon "Next slide" at bounding box center [1048, 275] width 11 height 11
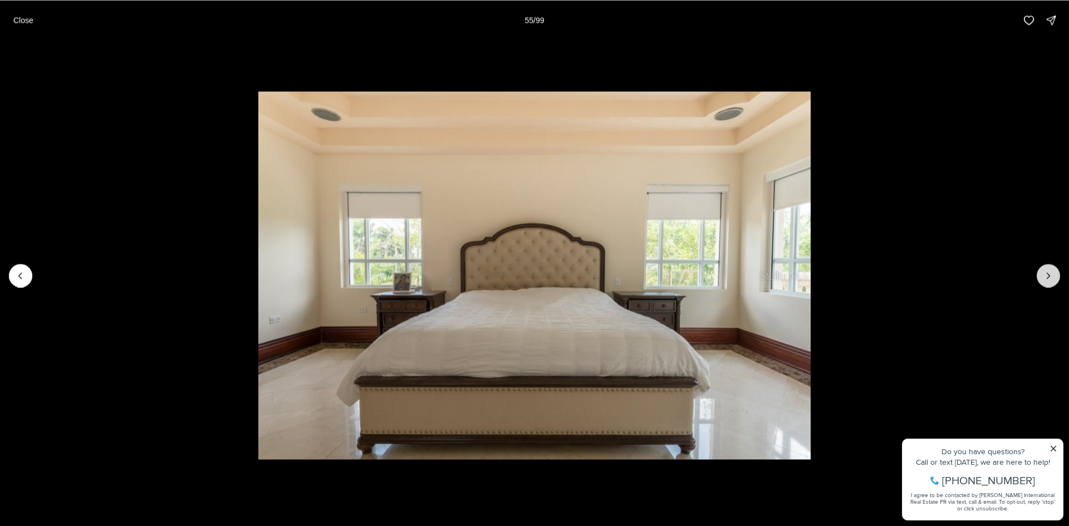
click at [1049, 278] on icon "Next slide" at bounding box center [1048, 275] width 11 height 11
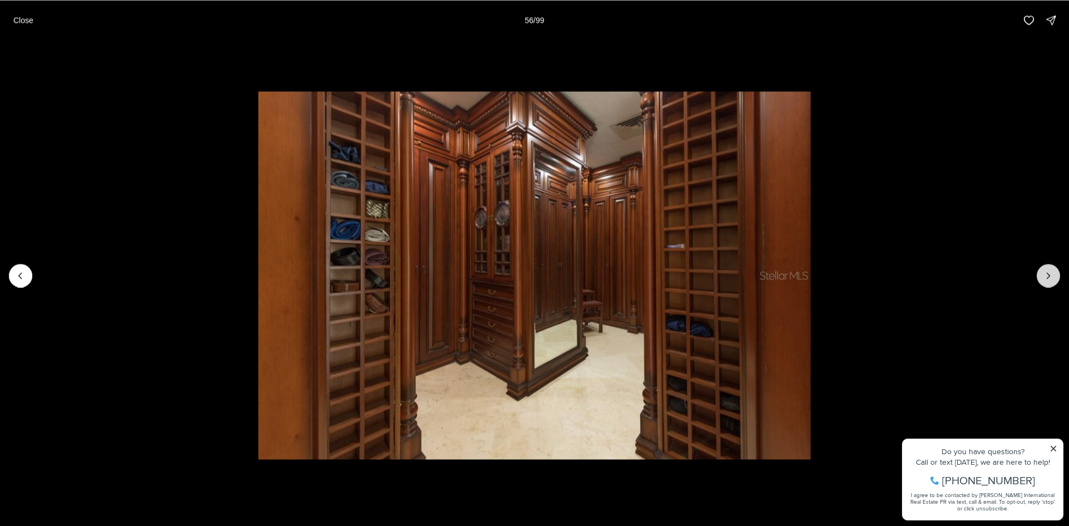
click at [1049, 278] on icon "Next slide" at bounding box center [1048, 275] width 11 height 11
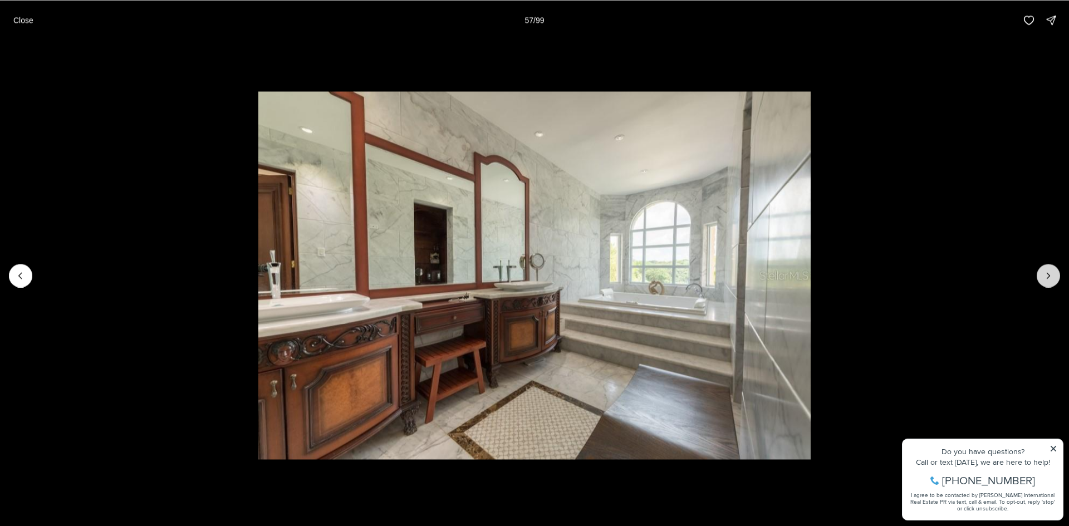
click at [1049, 278] on icon "Next slide" at bounding box center [1048, 275] width 11 height 11
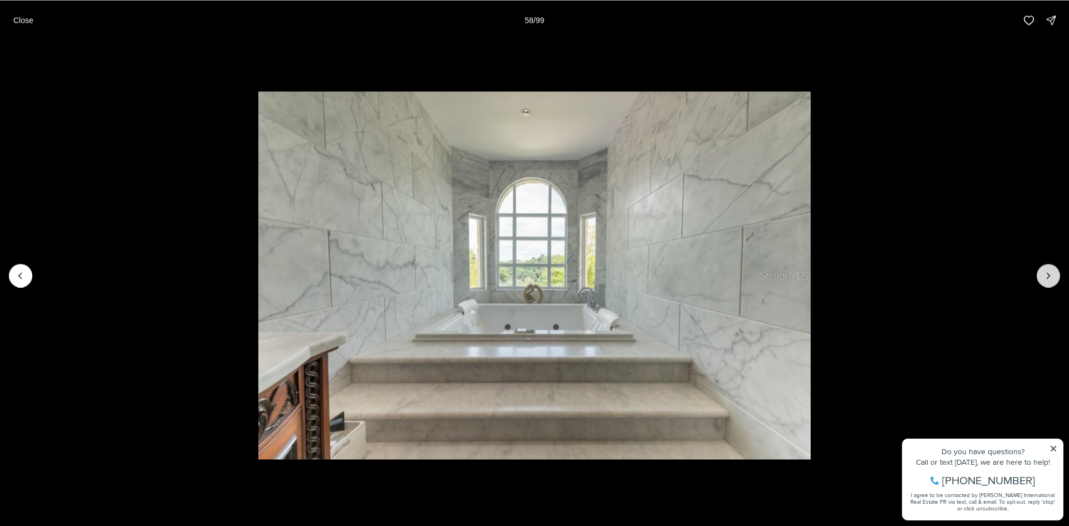
click at [1049, 278] on icon "Next slide" at bounding box center [1048, 275] width 11 height 11
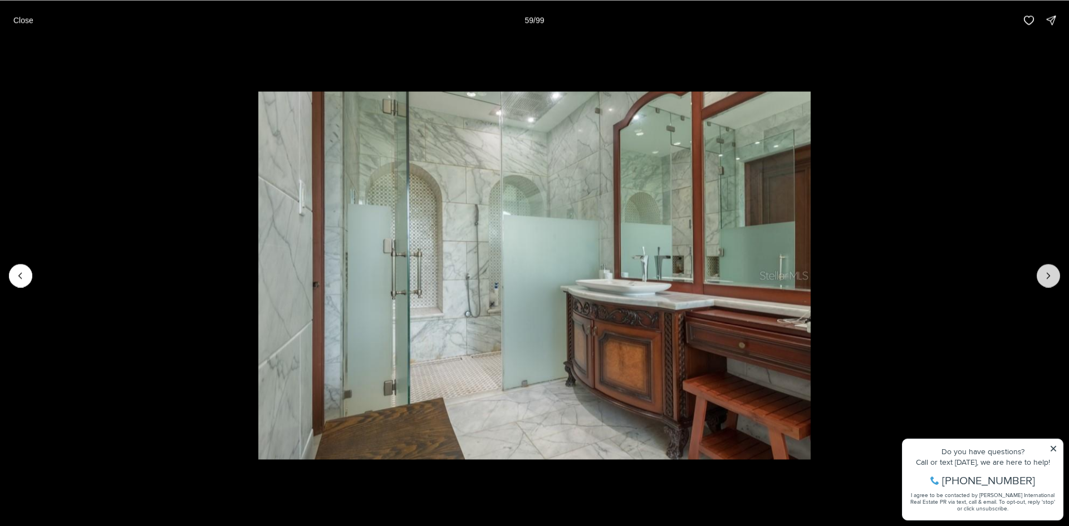
click at [1049, 278] on icon "Next slide" at bounding box center [1048, 275] width 11 height 11
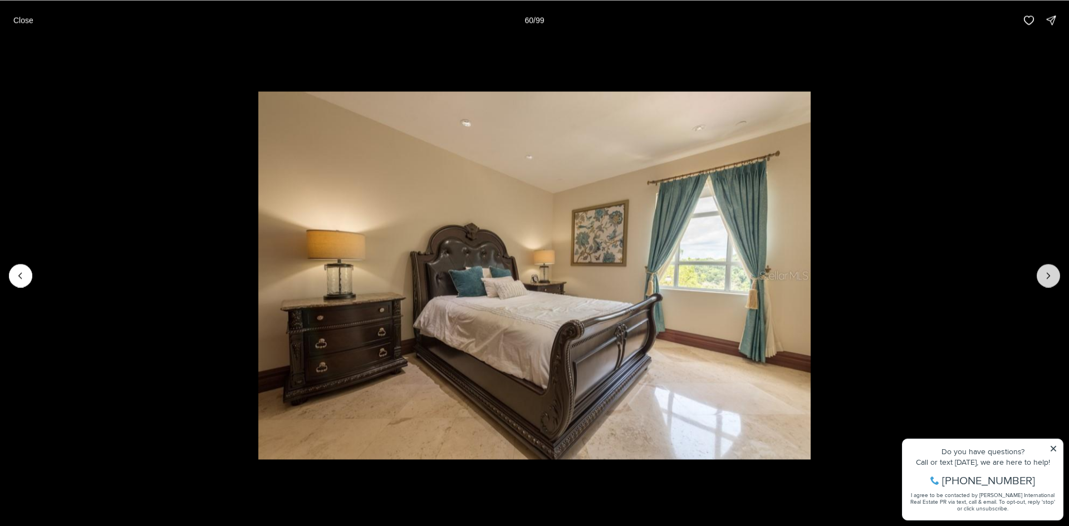
click at [1049, 278] on icon "Next slide" at bounding box center [1048, 275] width 11 height 11
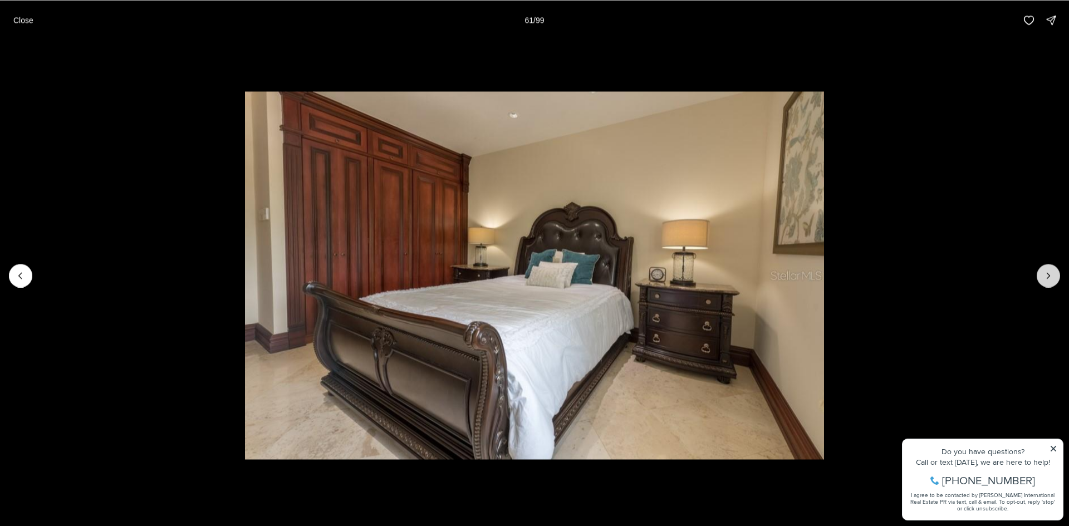
click at [1049, 278] on icon "Next slide" at bounding box center [1048, 275] width 11 height 11
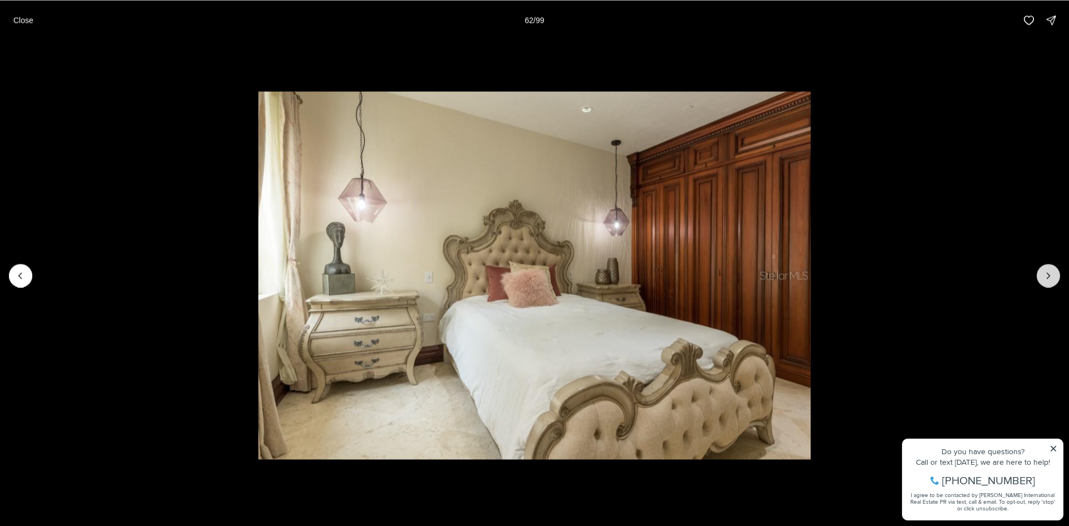
click at [1049, 278] on icon "Next slide" at bounding box center [1048, 275] width 11 height 11
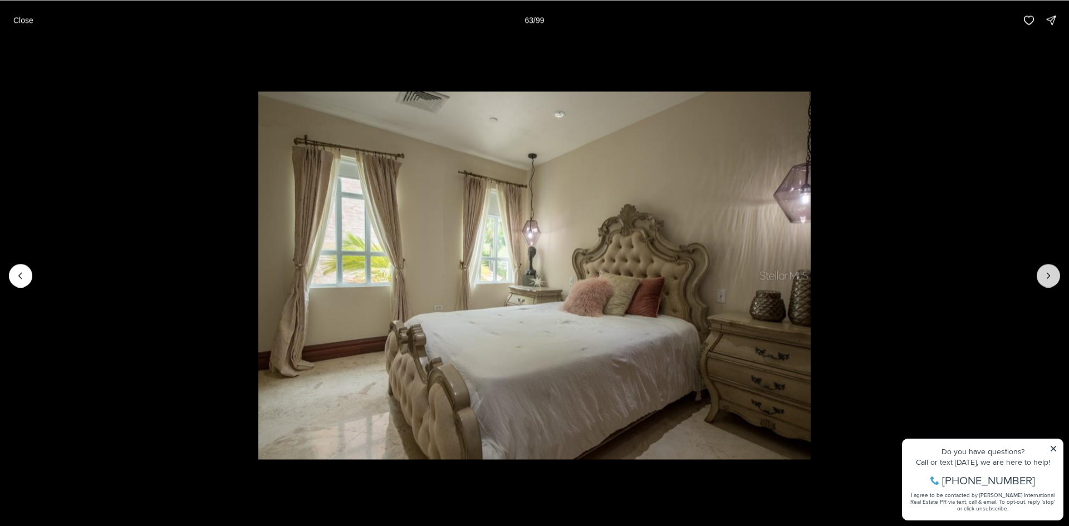
click at [1049, 278] on icon "Next slide" at bounding box center [1048, 275] width 11 height 11
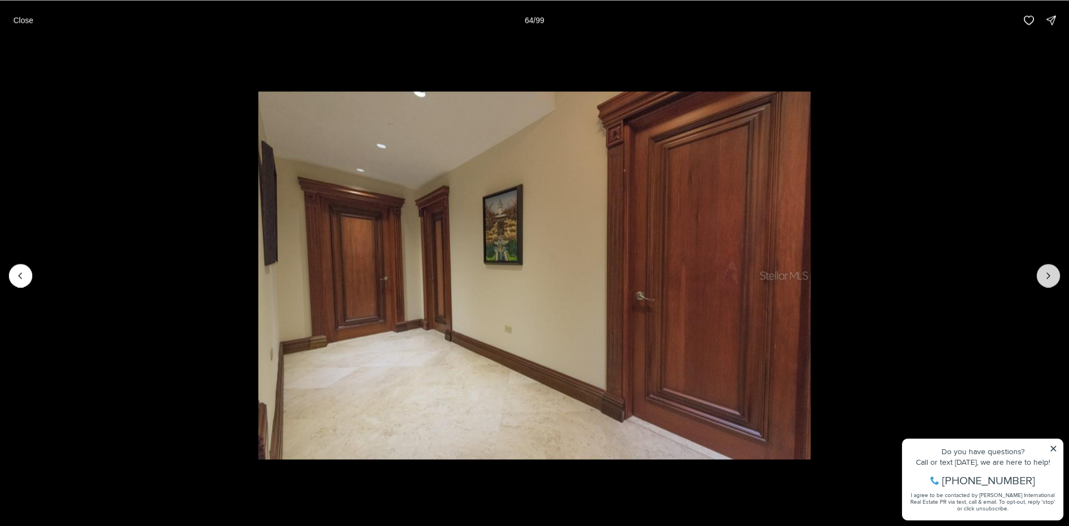
click at [1049, 278] on icon "Next slide" at bounding box center [1048, 275] width 11 height 11
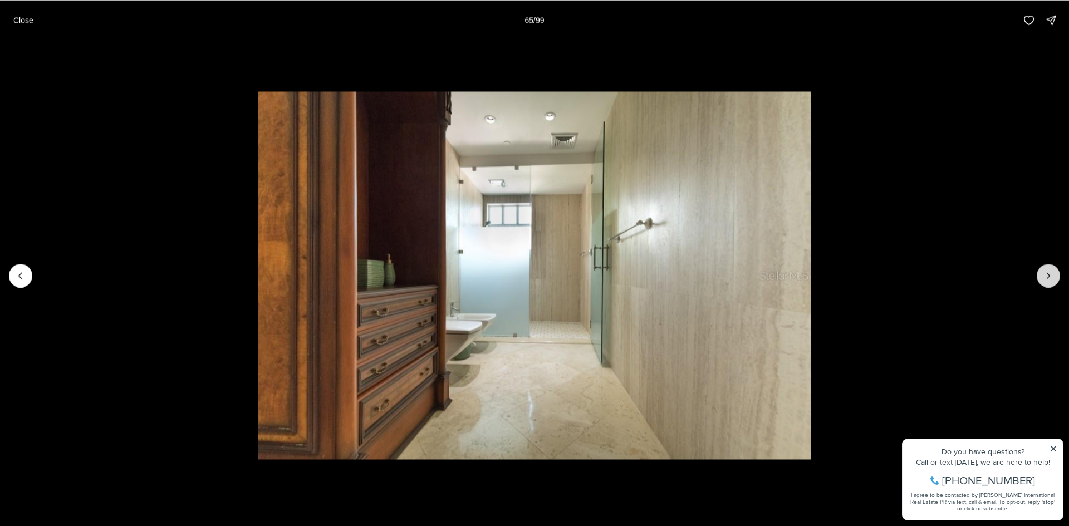
click at [1049, 278] on icon "Next slide" at bounding box center [1048, 275] width 11 height 11
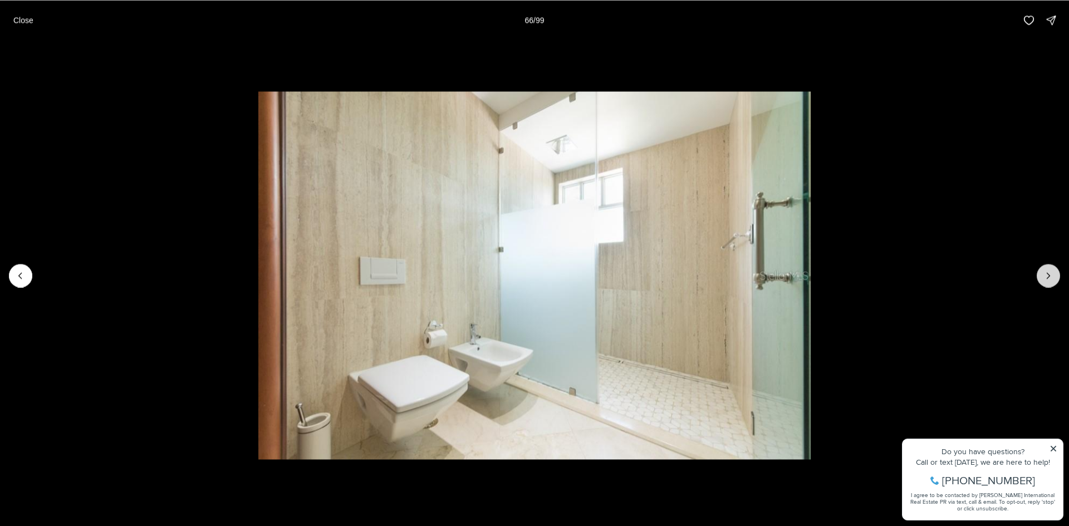
click at [1049, 278] on icon "Next slide" at bounding box center [1048, 275] width 11 height 11
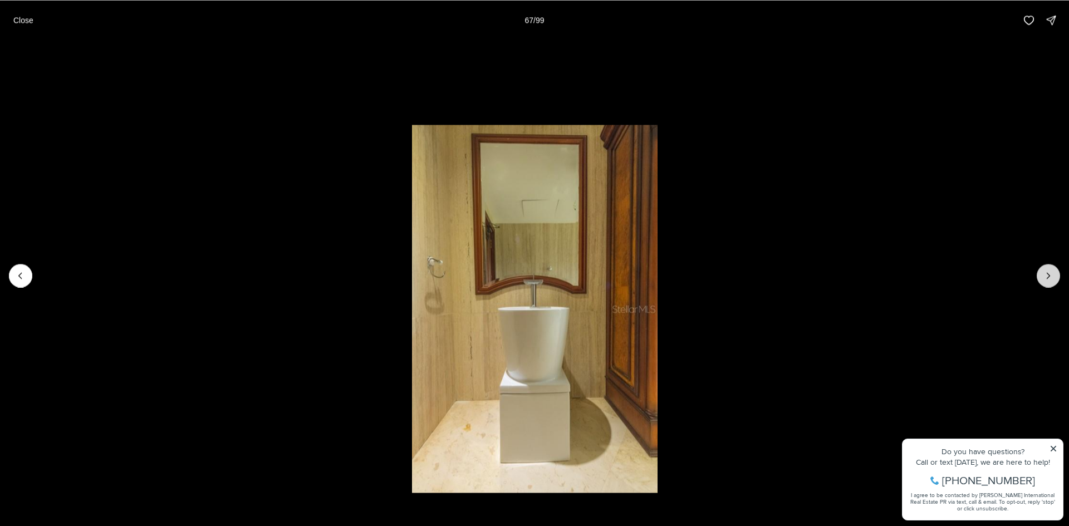
click at [1049, 278] on icon "Next slide" at bounding box center [1048, 275] width 11 height 11
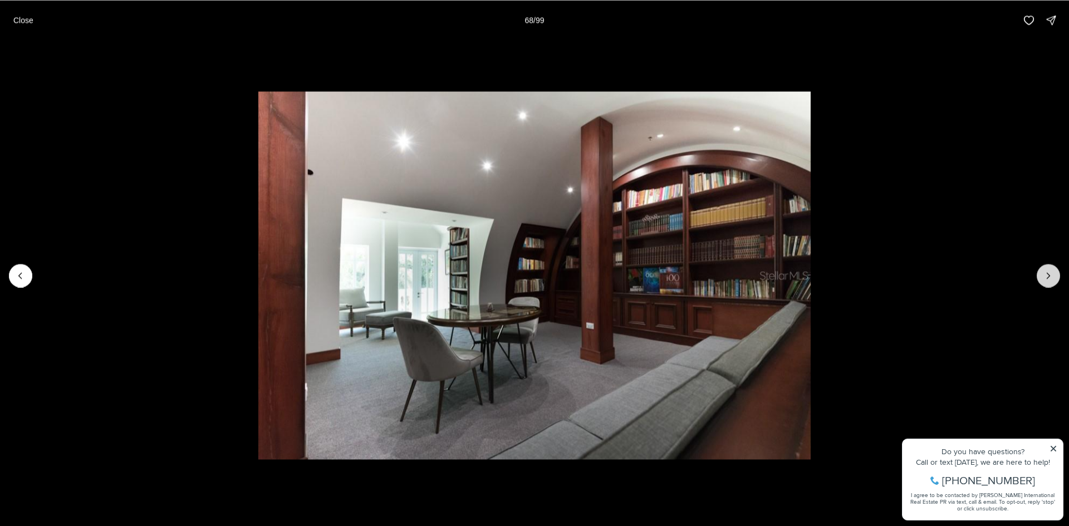
click at [1049, 278] on icon "Next slide" at bounding box center [1048, 275] width 11 height 11
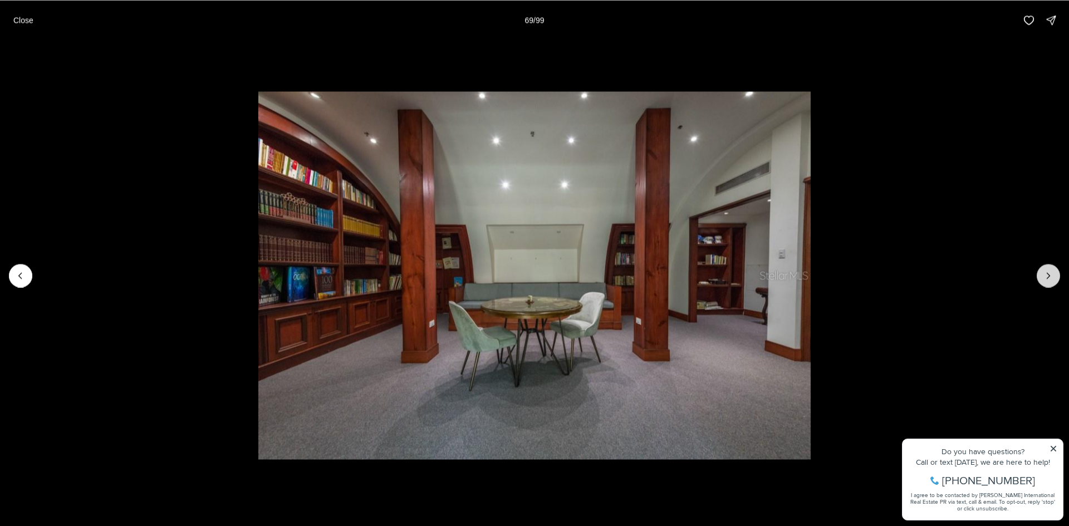
click at [1049, 278] on icon "Next slide" at bounding box center [1048, 275] width 11 height 11
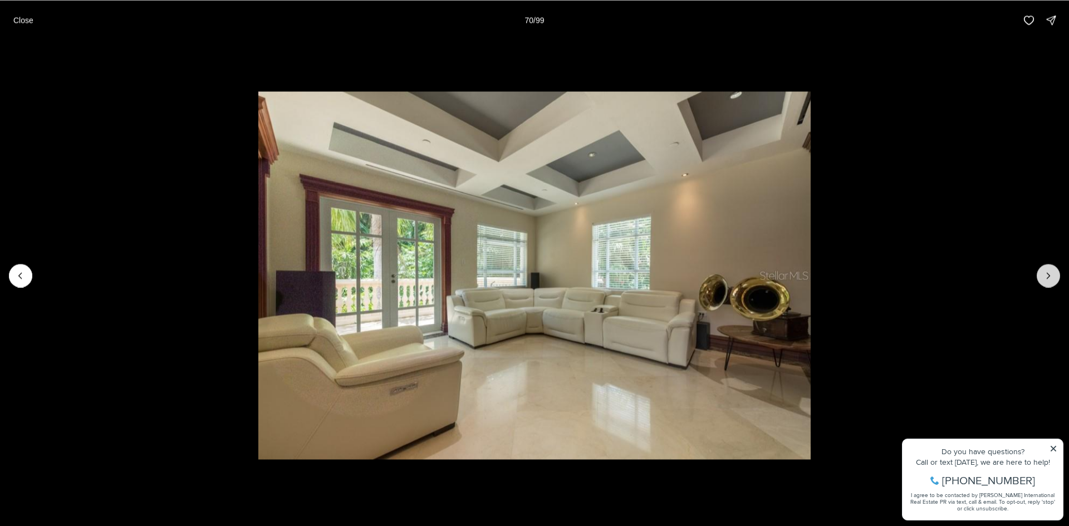
click at [1049, 278] on icon "Next slide" at bounding box center [1048, 275] width 11 height 11
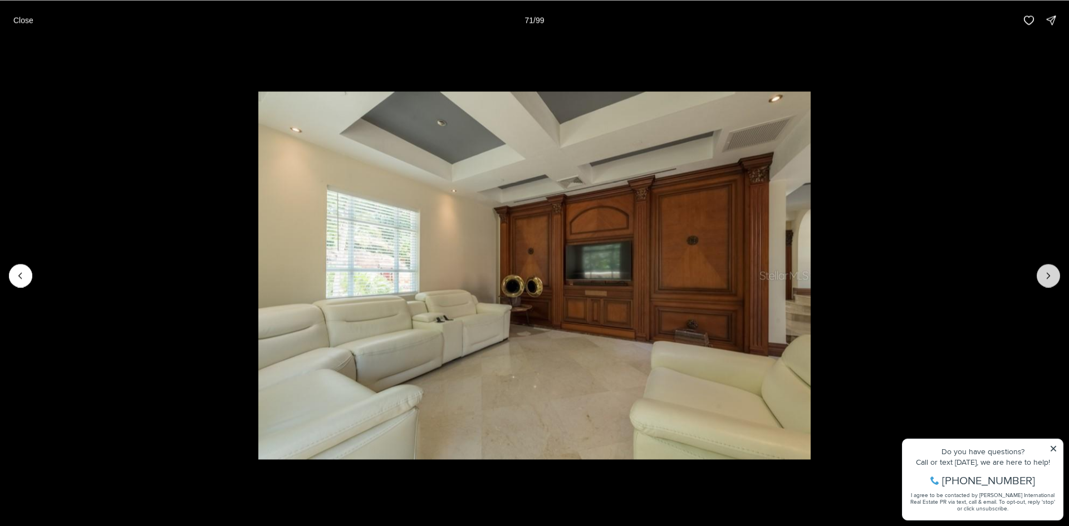
click at [1049, 278] on icon "Next slide" at bounding box center [1048, 275] width 11 height 11
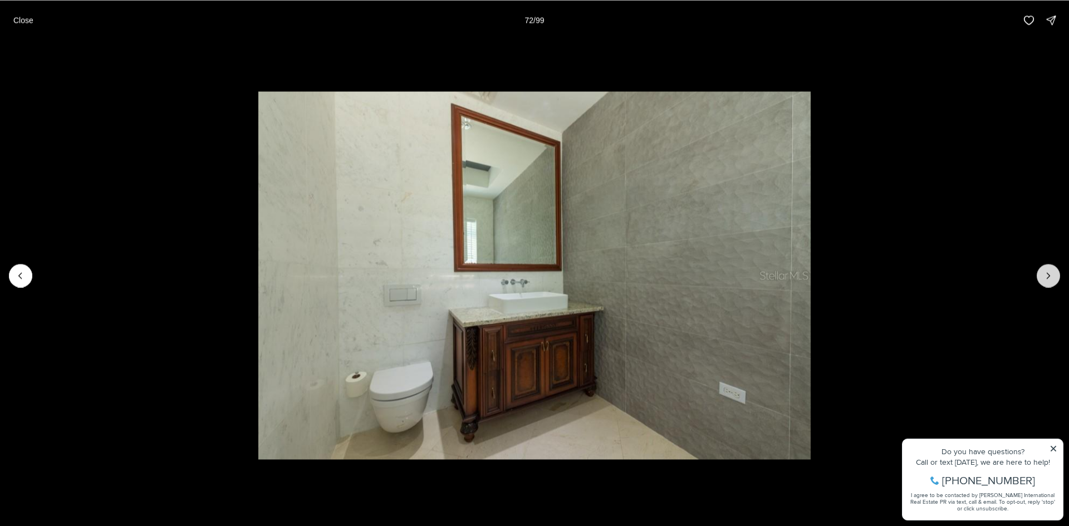
click at [1049, 278] on icon "Next slide" at bounding box center [1048, 275] width 11 height 11
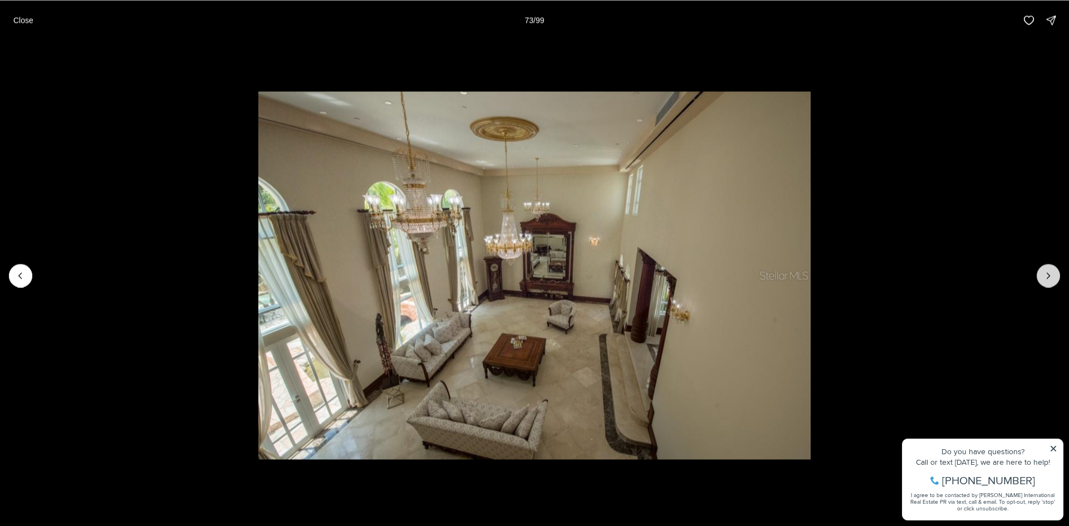
click at [1049, 278] on icon "Next slide" at bounding box center [1048, 275] width 11 height 11
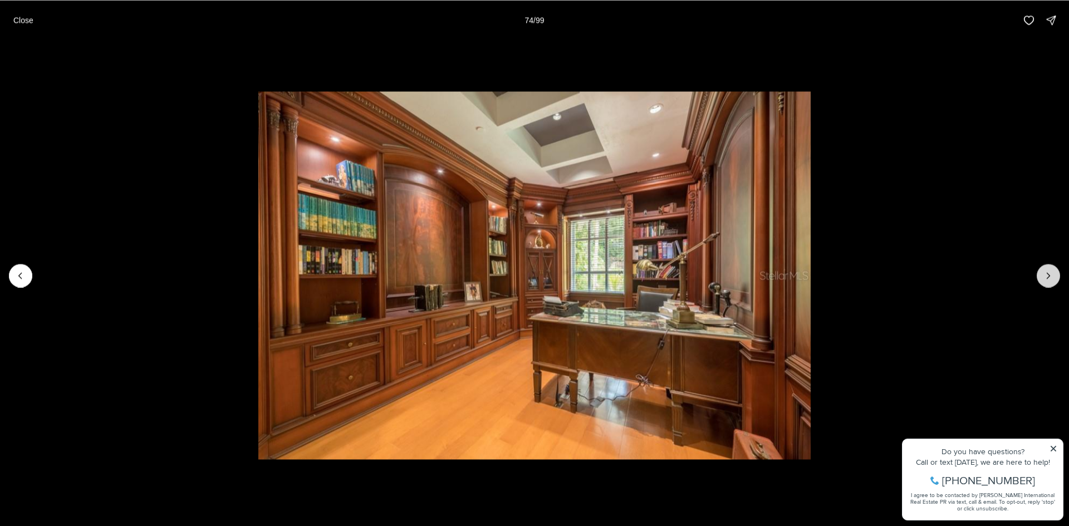
click at [1049, 278] on icon "Next slide" at bounding box center [1048, 275] width 11 height 11
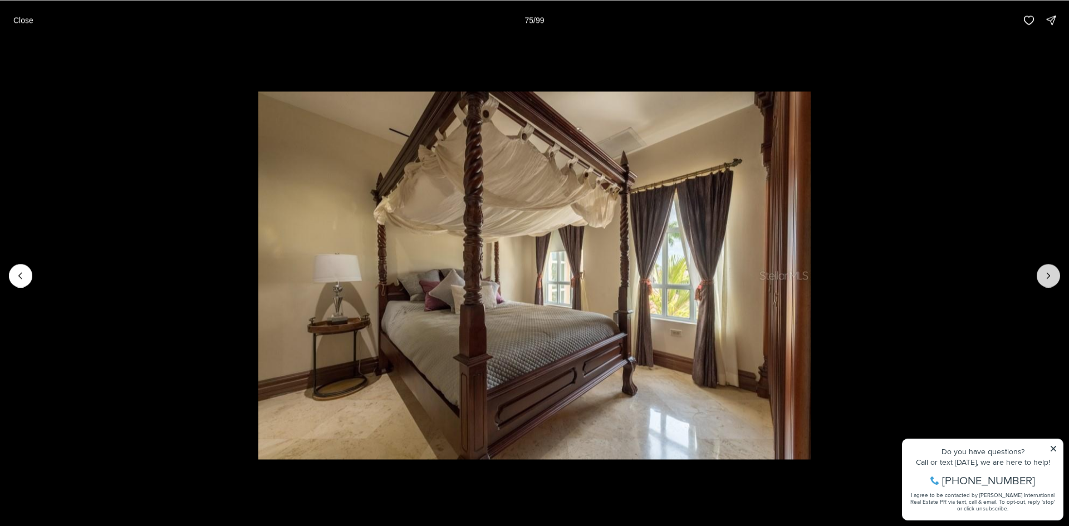
click at [1049, 278] on icon "Next slide" at bounding box center [1048, 275] width 11 height 11
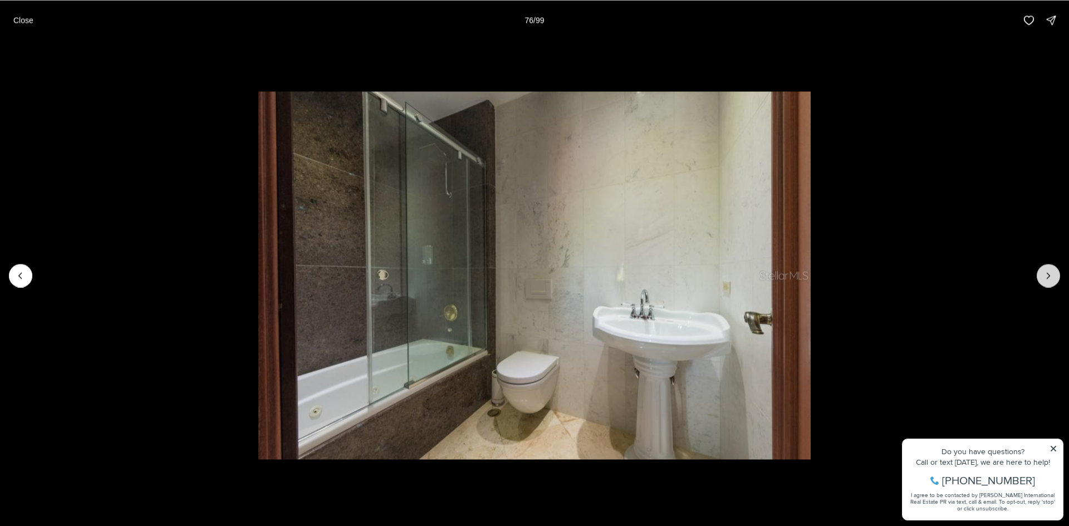
click at [1049, 278] on icon "Next slide" at bounding box center [1048, 275] width 11 height 11
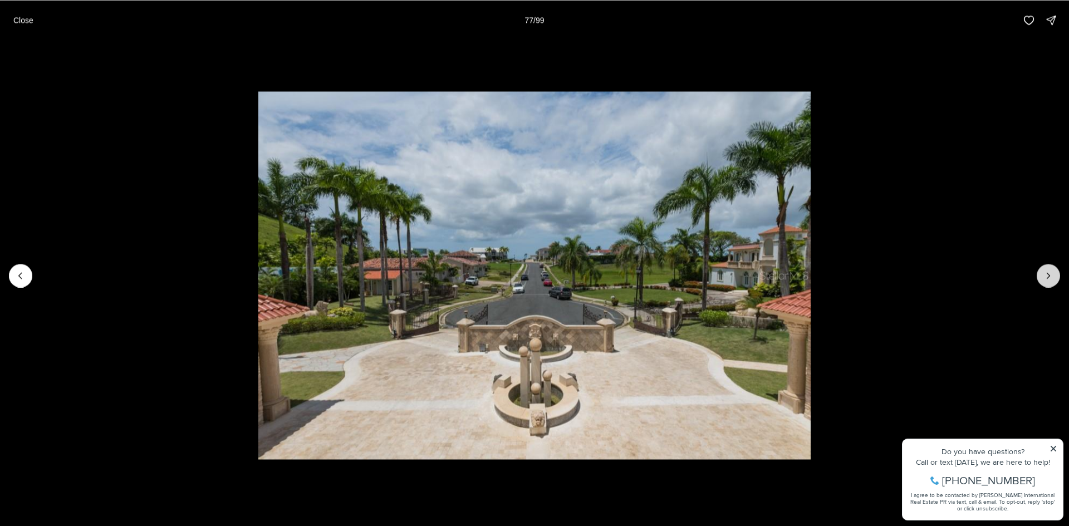
click at [1049, 278] on icon "Next slide" at bounding box center [1048, 275] width 11 height 11
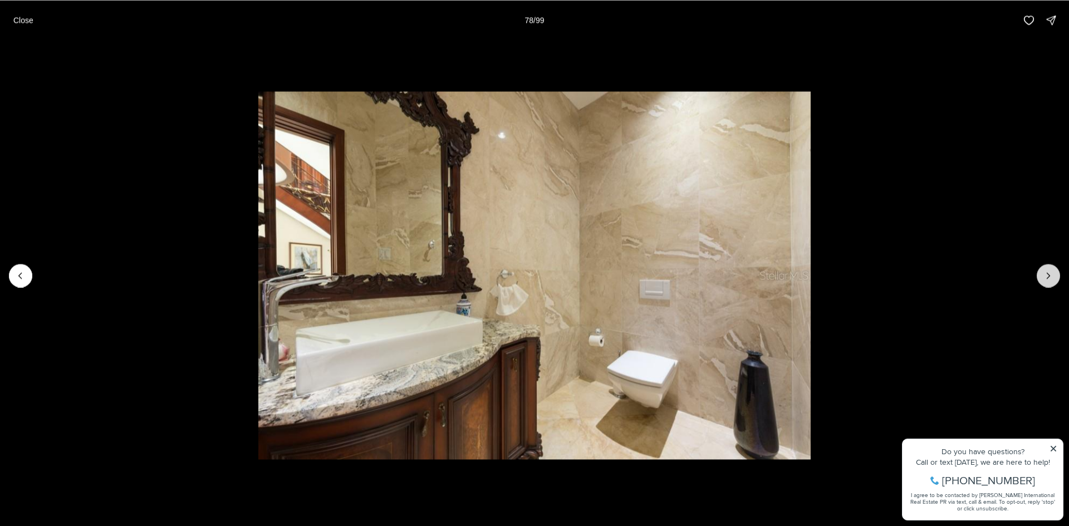
click at [1049, 278] on icon "Next slide" at bounding box center [1048, 275] width 11 height 11
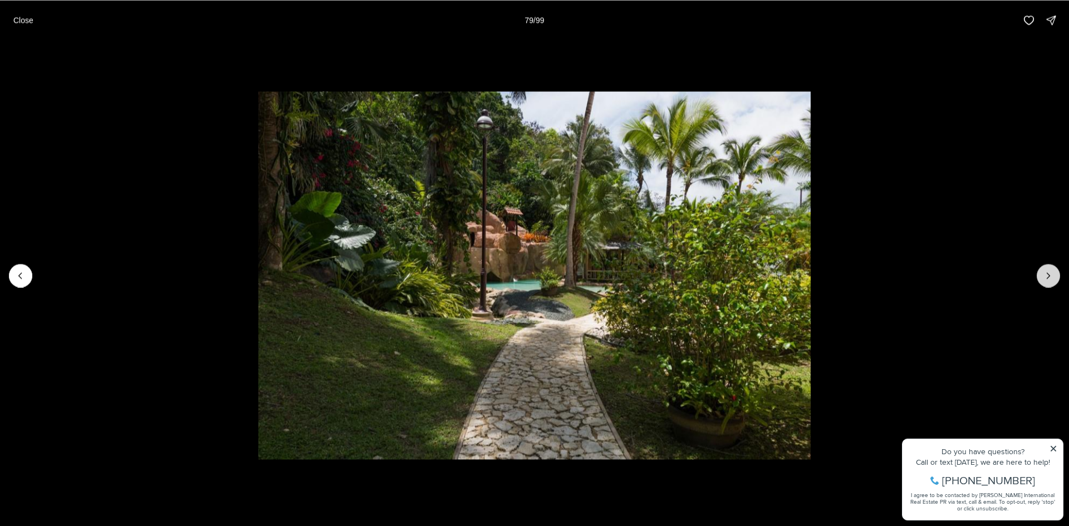
click at [1049, 278] on icon "Next slide" at bounding box center [1048, 275] width 11 height 11
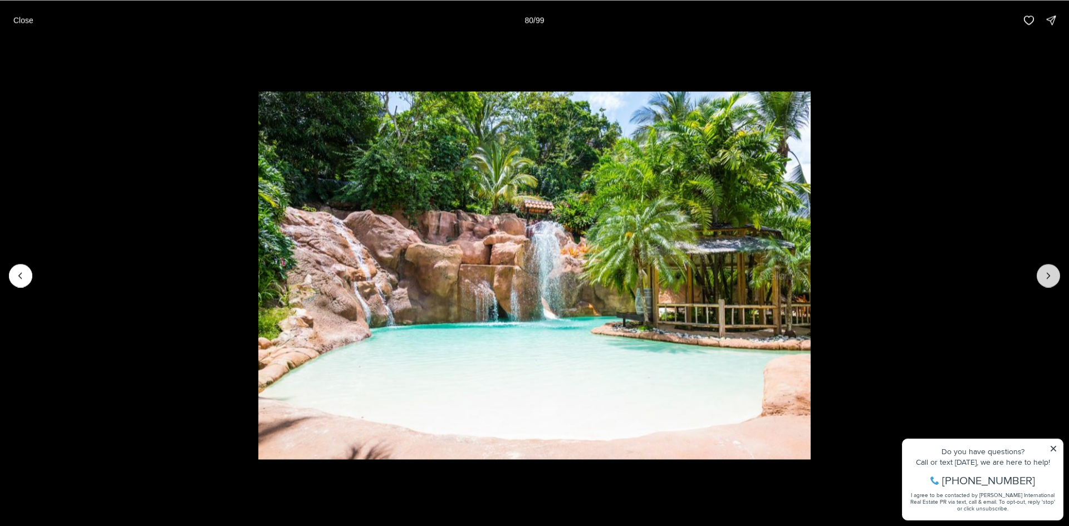
click at [1049, 278] on icon "Next slide" at bounding box center [1048, 275] width 11 height 11
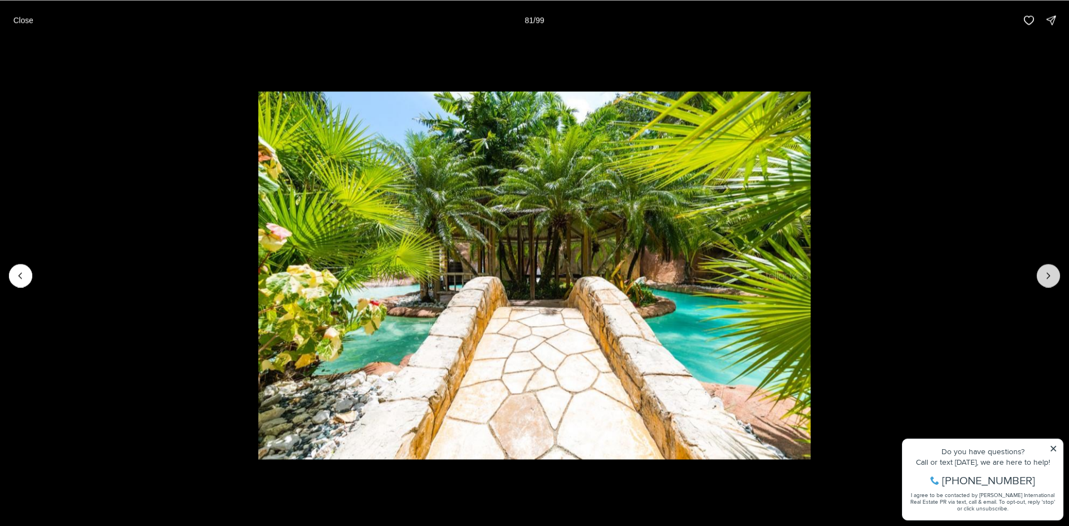
click at [1049, 278] on icon "Next slide" at bounding box center [1048, 275] width 11 height 11
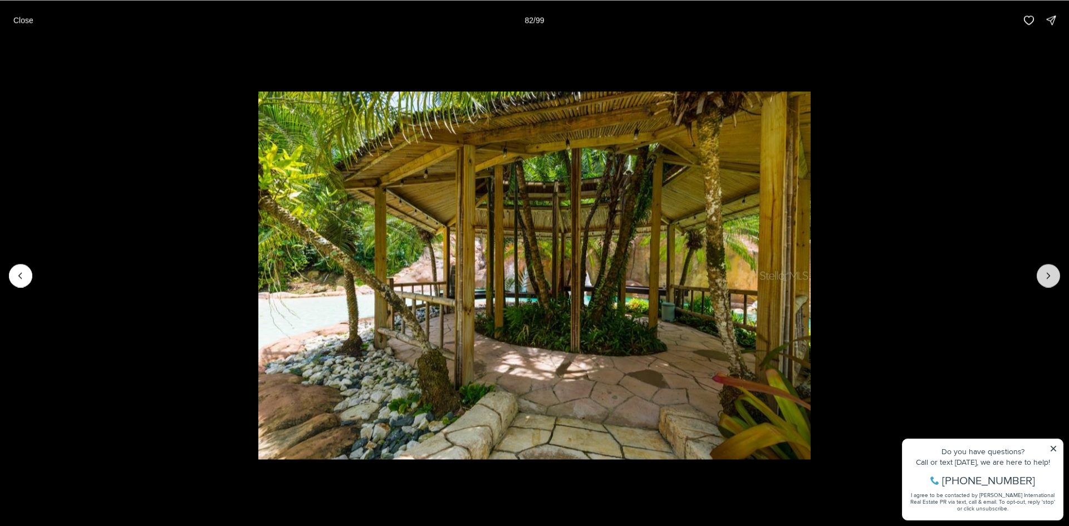
click at [1049, 278] on icon "Next slide" at bounding box center [1048, 275] width 11 height 11
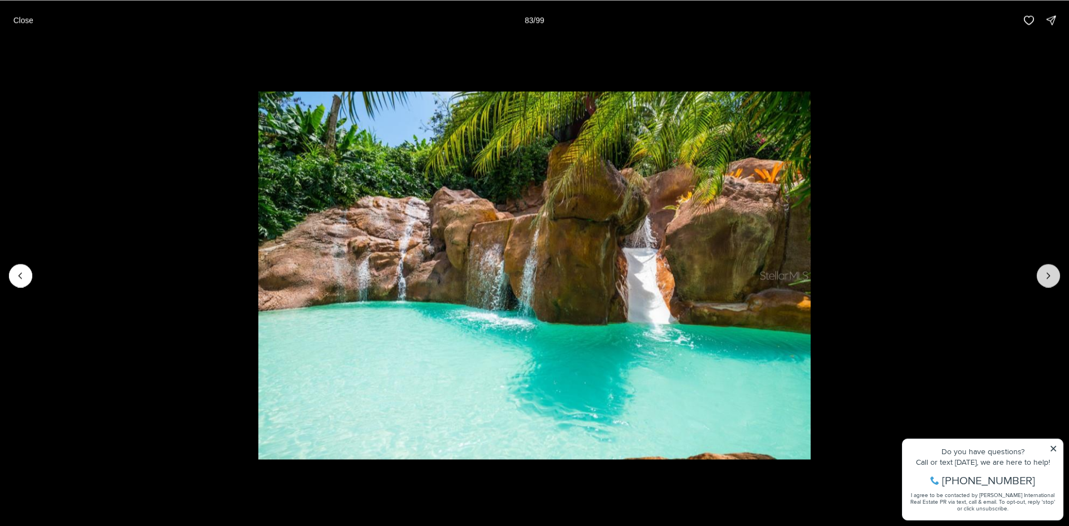
click at [1049, 278] on icon "Next slide" at bounding box center [1048, 275] width 11 height 11
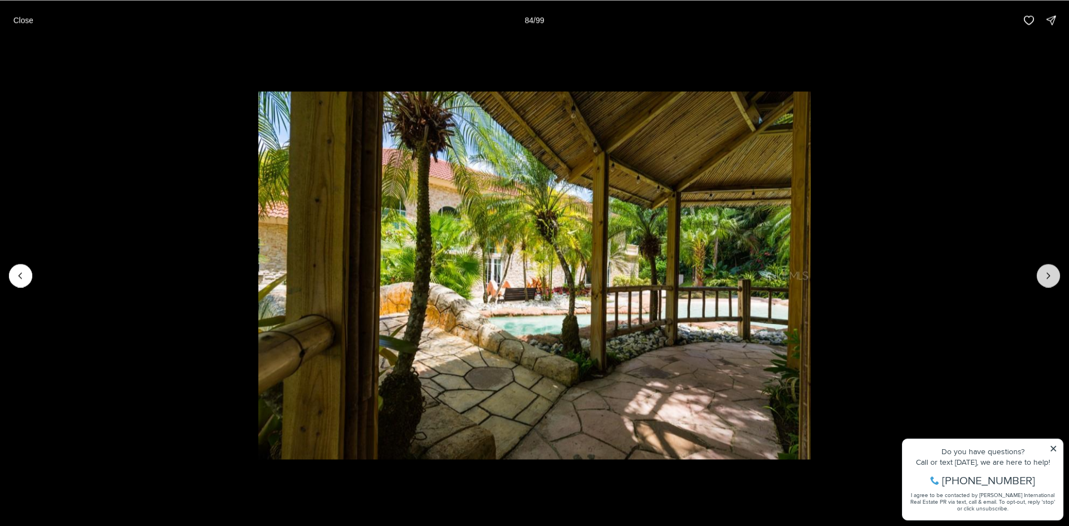
click at [1049, 278] on icon "Next slide" at bounding box center [1048, 275] width 11 height 11
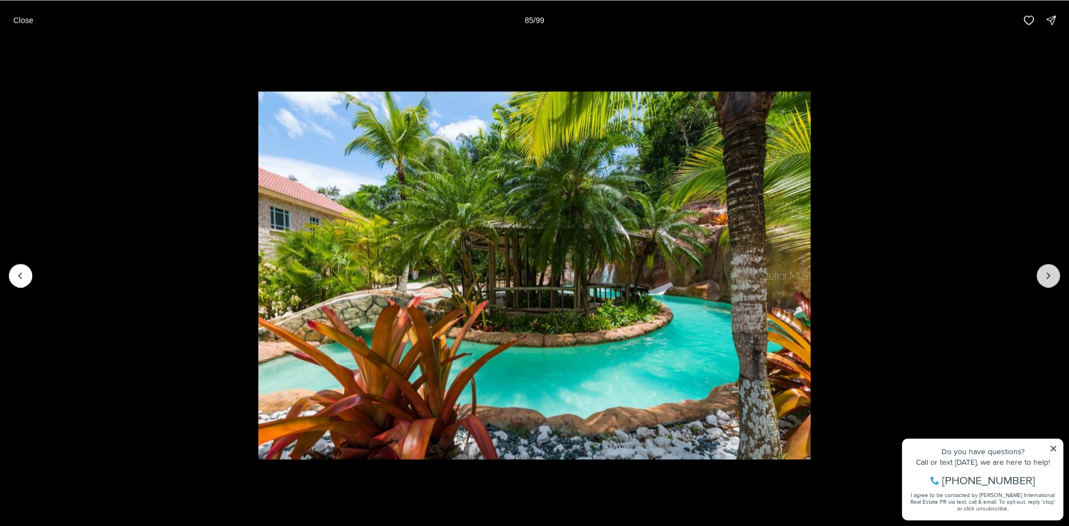
click at [1049, 278] on icon "Next slide" at bounding box center [1048, 275] width 11 height 11
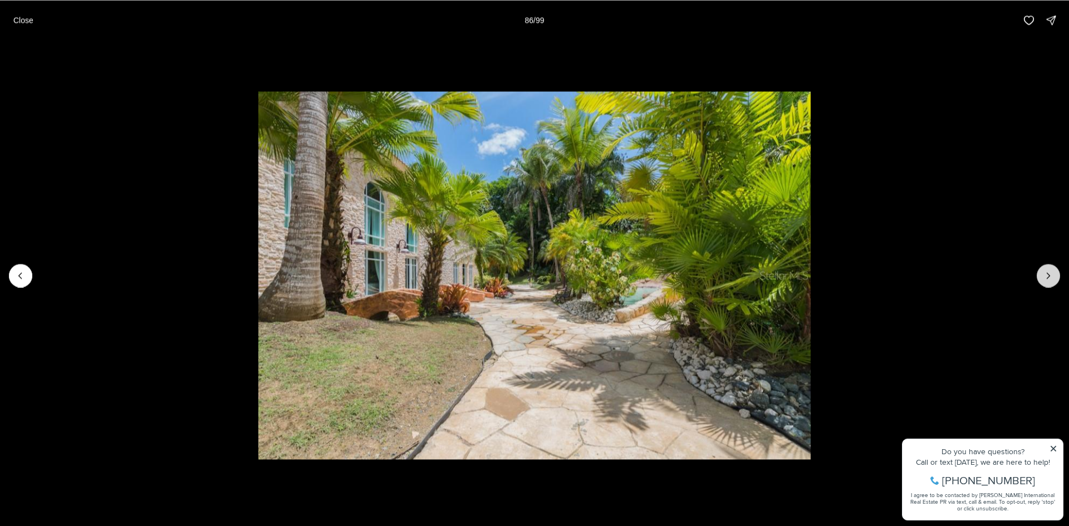
click at [1049, 278] on icon "Next slide" at bounding box center [1048, 275] width 11 height 11
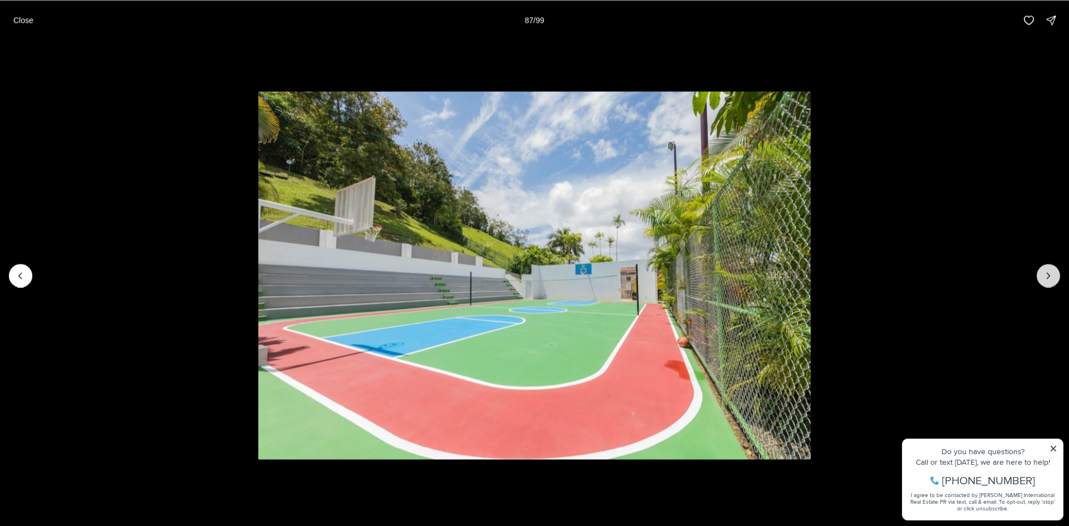
click at [1049, 278] on icon "Next slide" at bounding box center [1048, 275] width 11 height 11
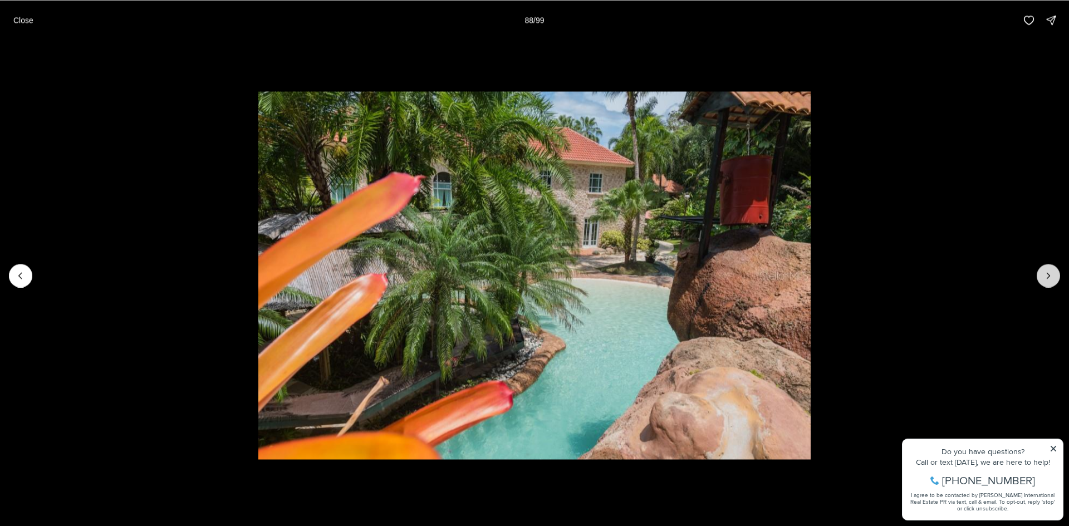
click at [1049, 278] on icon "Next slide" at bounding box center [1048, 275] width 11 height 11
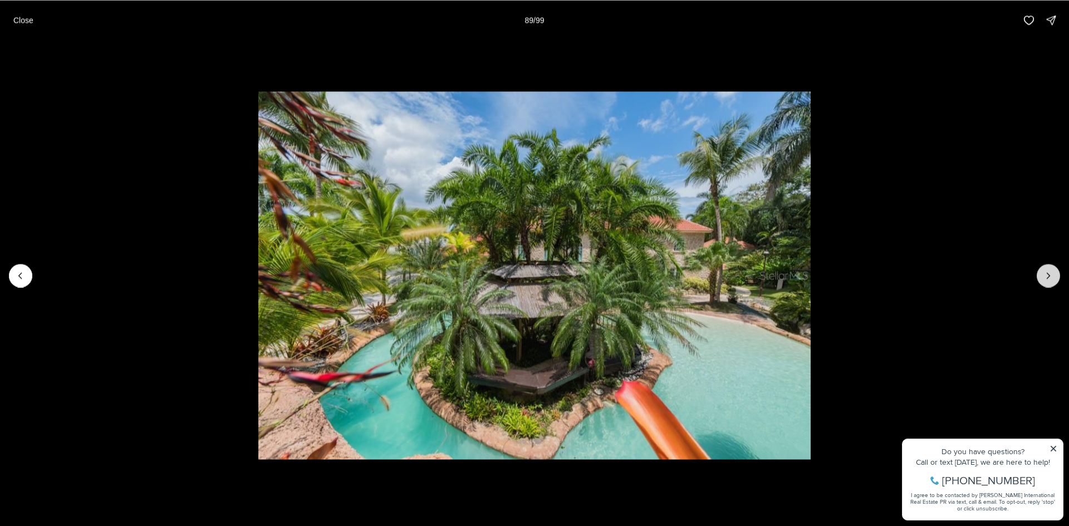
click at [1049, 278] on icon "Next slide" at bounding box center [1048, 275] width 11 height 11
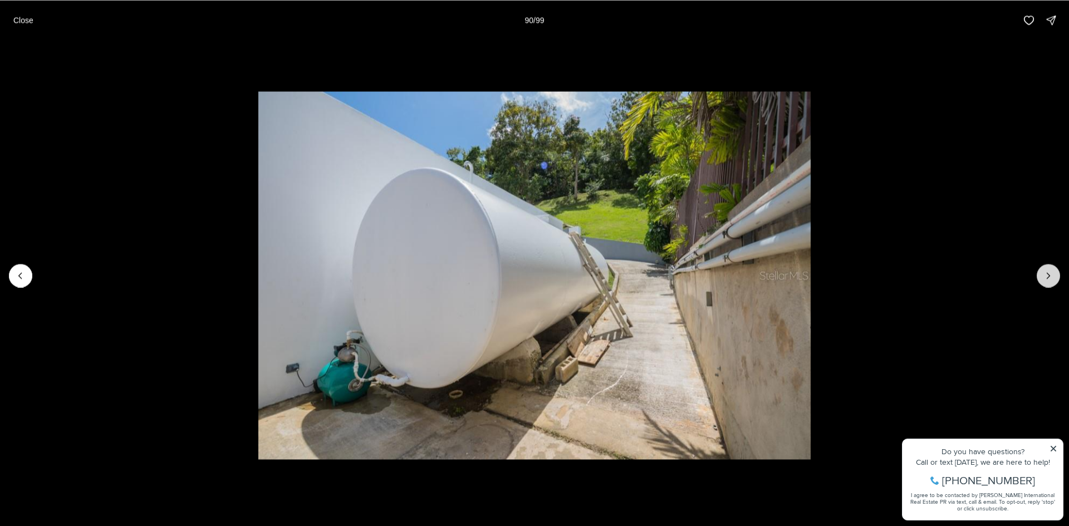
click at [1049, 278] on icon "Next slide" at bounding box center [1048, 275] width 11 height 11
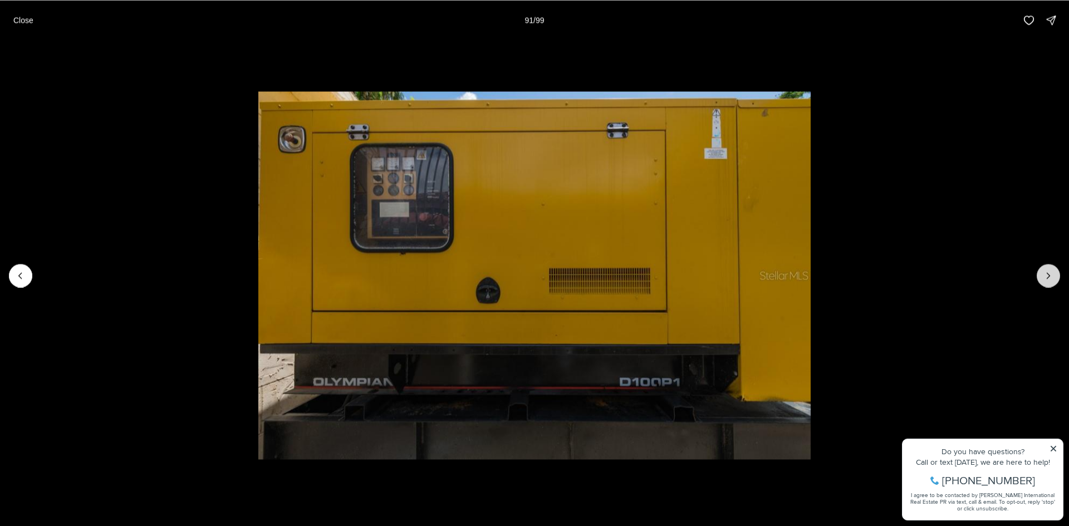
click at [1049, 278] on icon "Next slide" at bounding box center [1048, 275] width 11 height 11
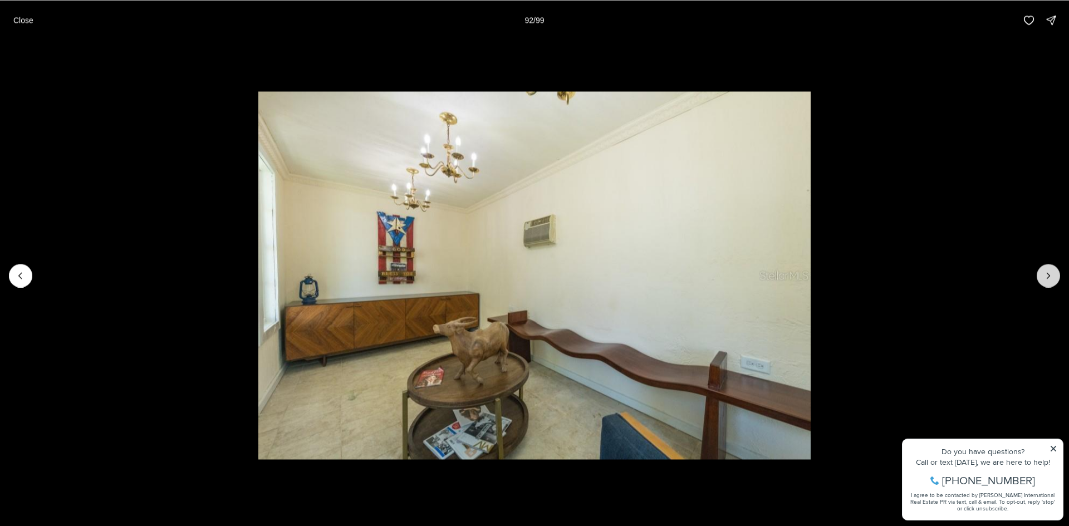
click at [1049, 278] on icon "Next slide" at bounding box center [1048, 275] width 11 height 11
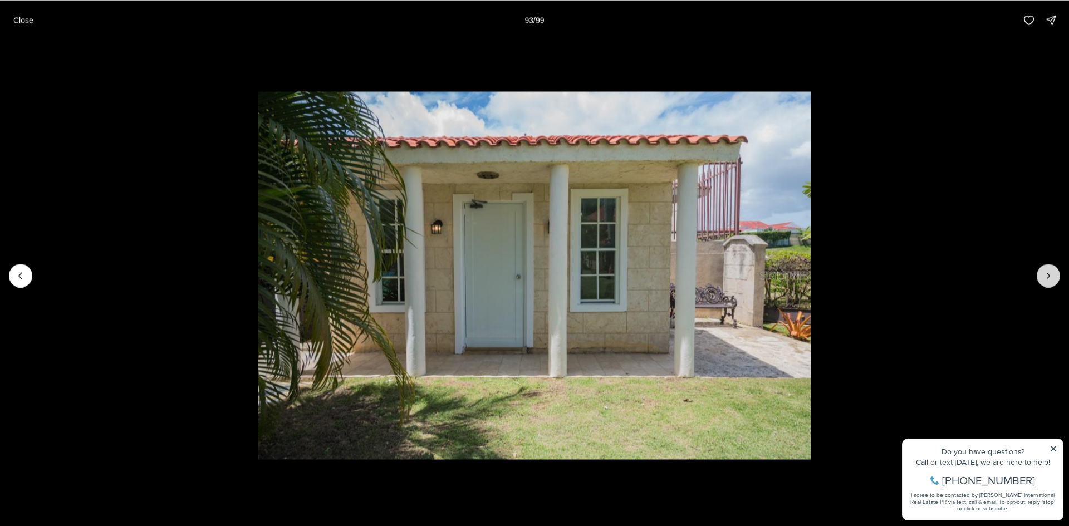
click at [1049, 278] on icon "Next slide" at bounding box center [1048, 275] width 11 height 11
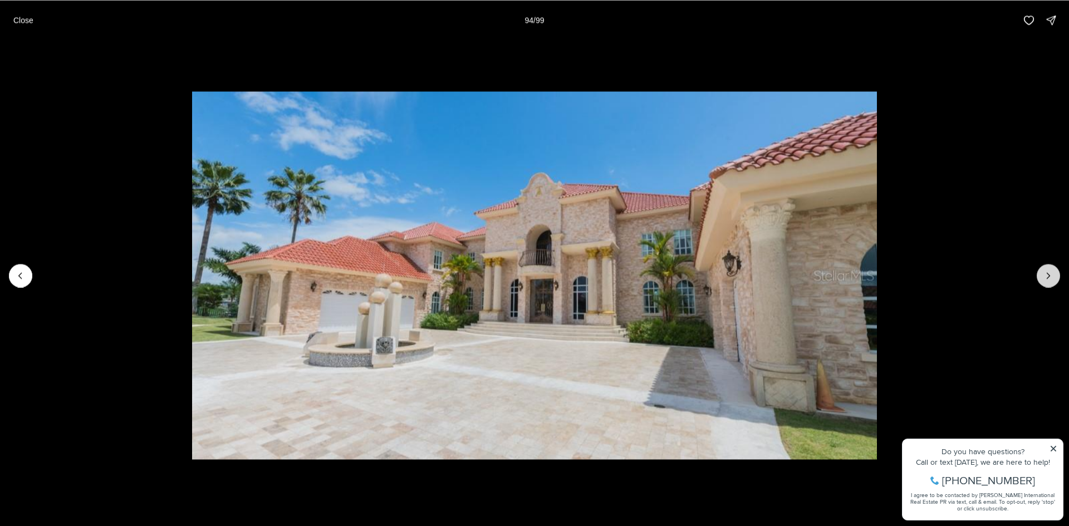
click at [1049, 278] on icon "Next slide" at bounding box center [1048, 275] width 11 height 11
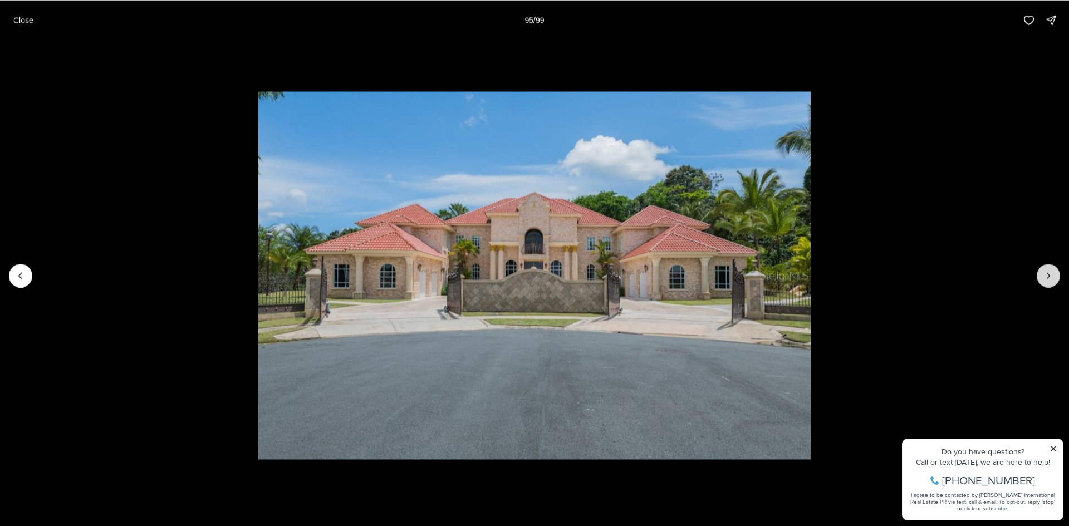
click at [1049, 278] on icon "Next slide" at bounding box center [1048, 275] width 11 height 11
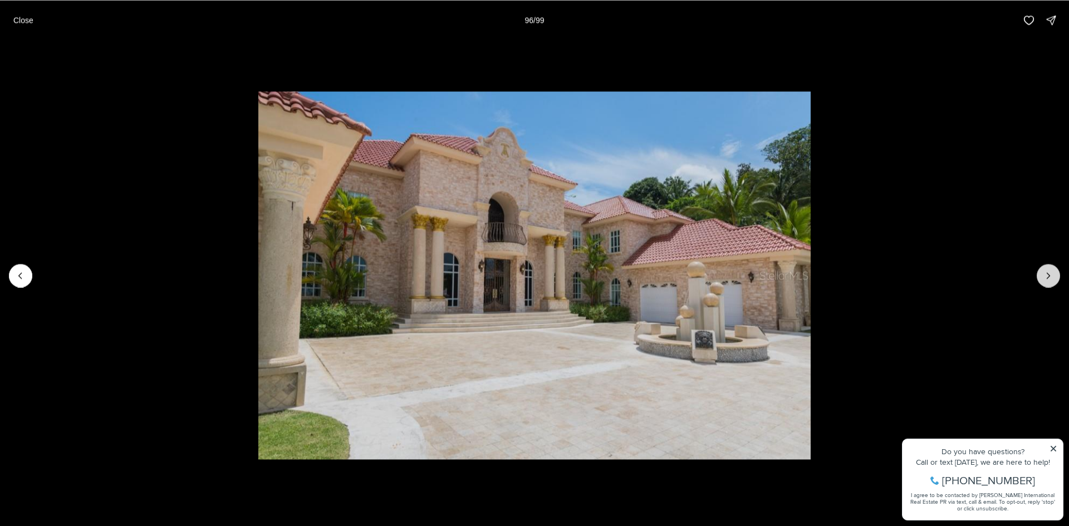
click at [1049, 278] on icon "Next slide" at bounding box center [1048, 275] width 11 height 11
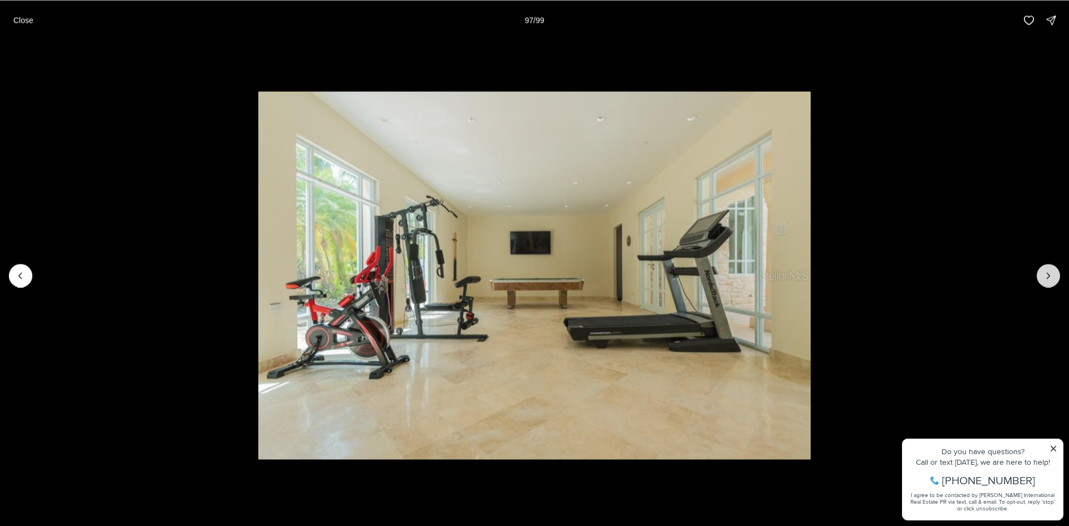
click at [1049, 278] on icon "Next slide" at bounding box center [1048, 275] width 11 height 11
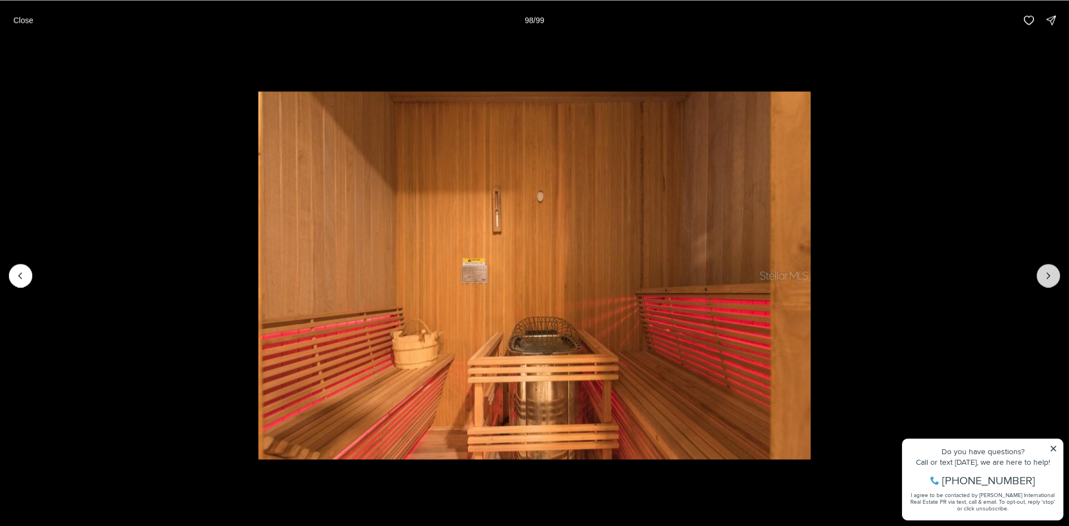
click at [1049, 278] on icon "Next slide" at bounding box center [1048, 275] width 11 height 11
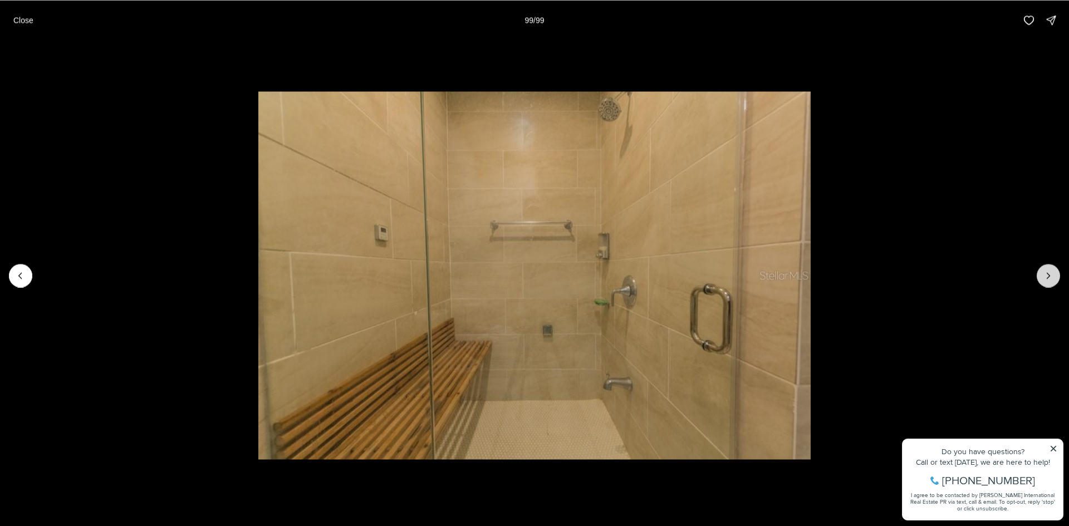
click at [1049, 278] on div at bounding box center [1048, 275] width 23 height 23
